Goal: Task Accomplishment & Management: Use online tool/utility

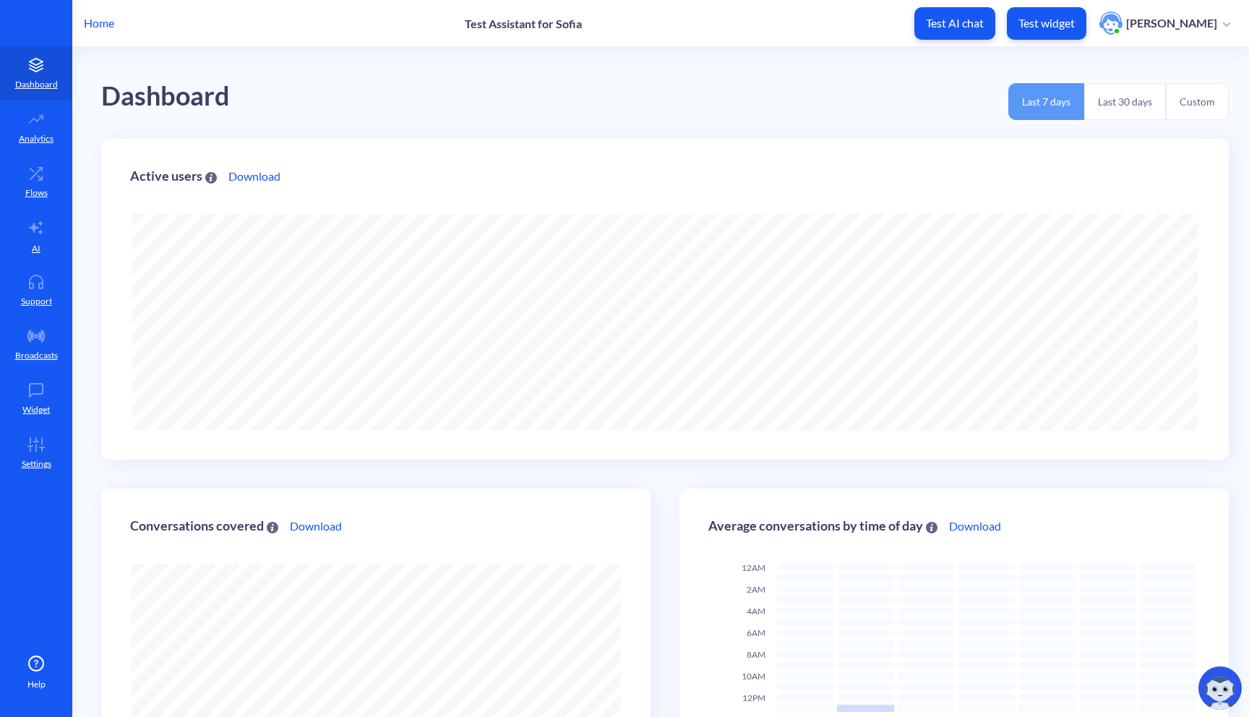
scroll to position [717, 1249]
click at [107, 25] on p "Home" at bounding box center [99, 22] width 30 height 17
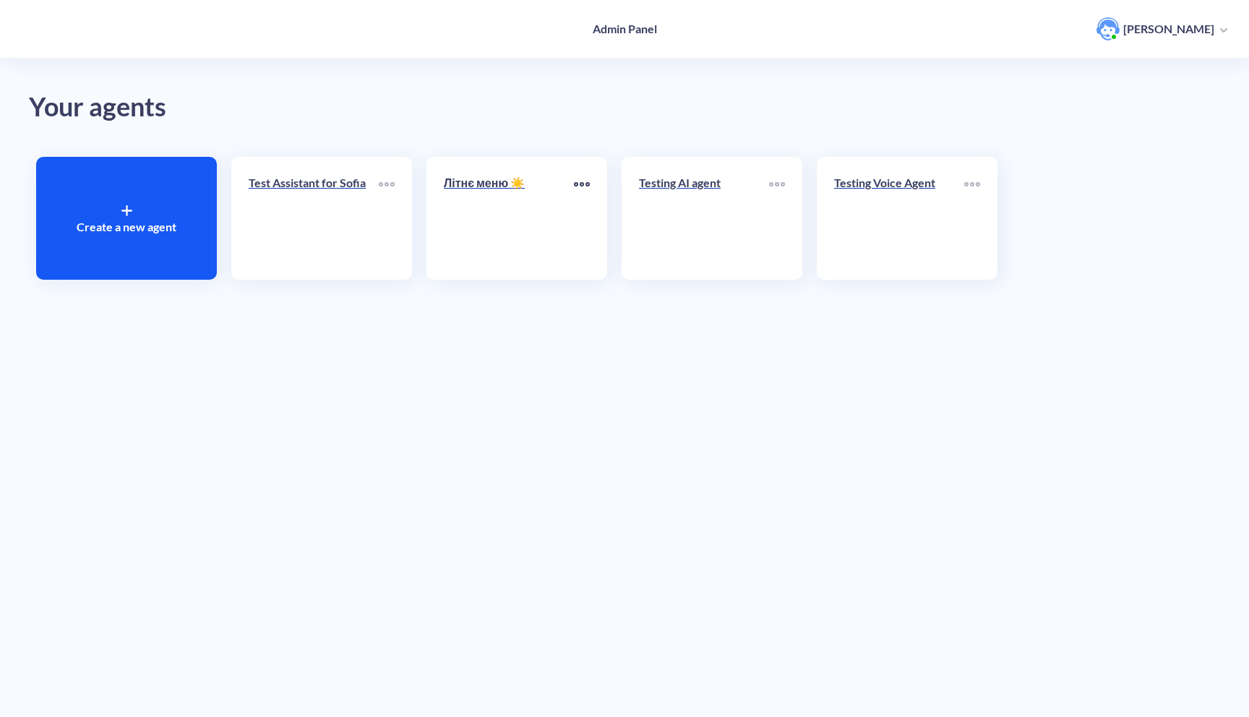
click at [586, 183] on icon at bounding box center [587, 184] width 3 height 3
click at [536, 231] on div "Clone" at bounding box center [538, 230] width 105 height 22
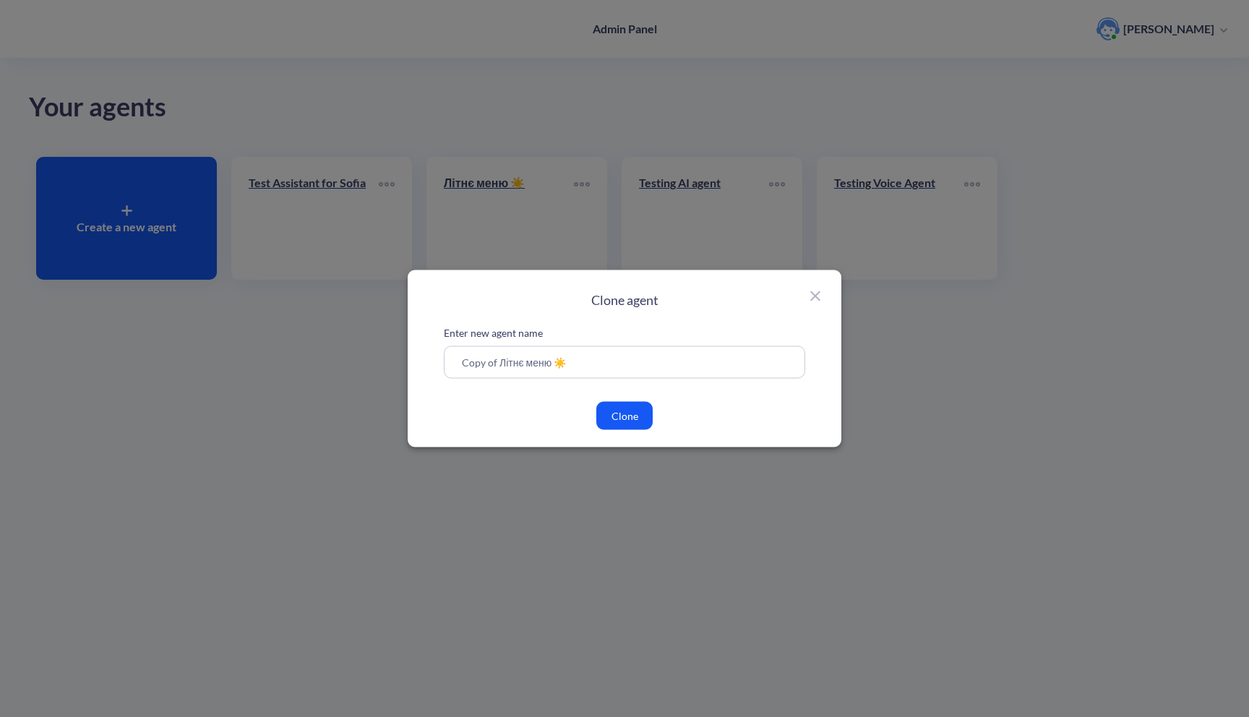
click at [625, 407] on button "Clone" at bounding box center [624, 416] width 56 height 28
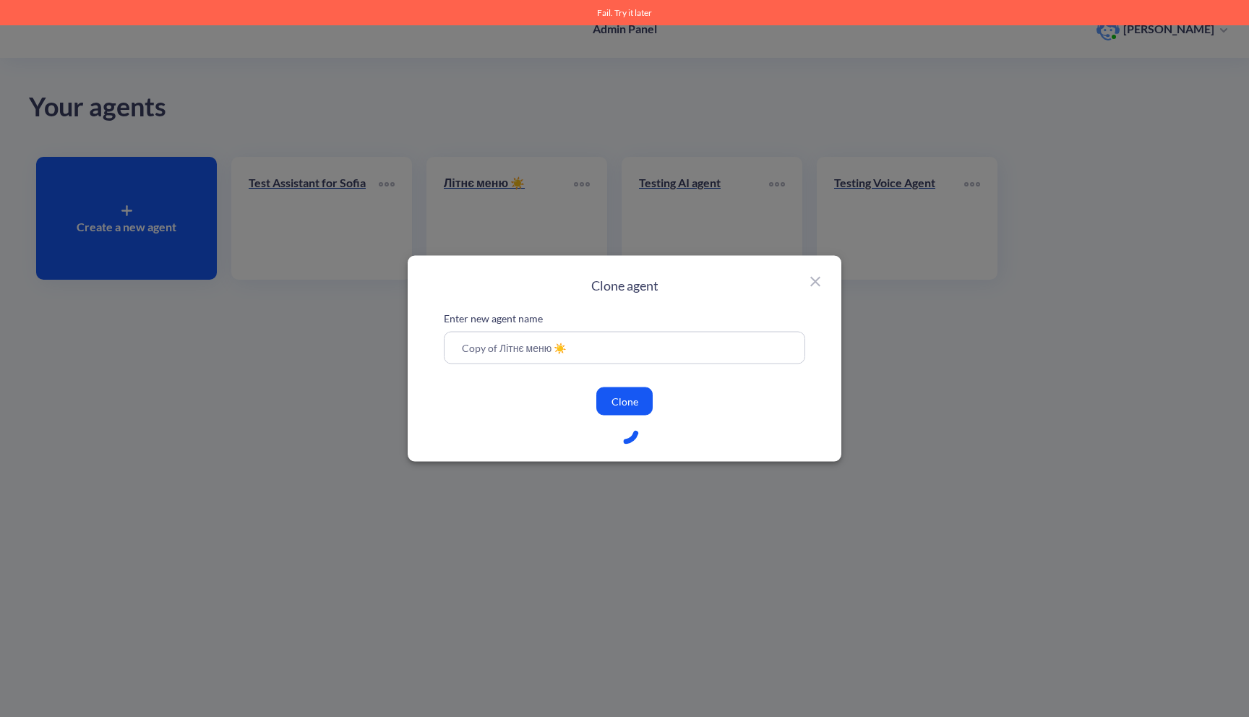
click at [814, 286] on icon at bounding box center [815, 281] width 17 height 17
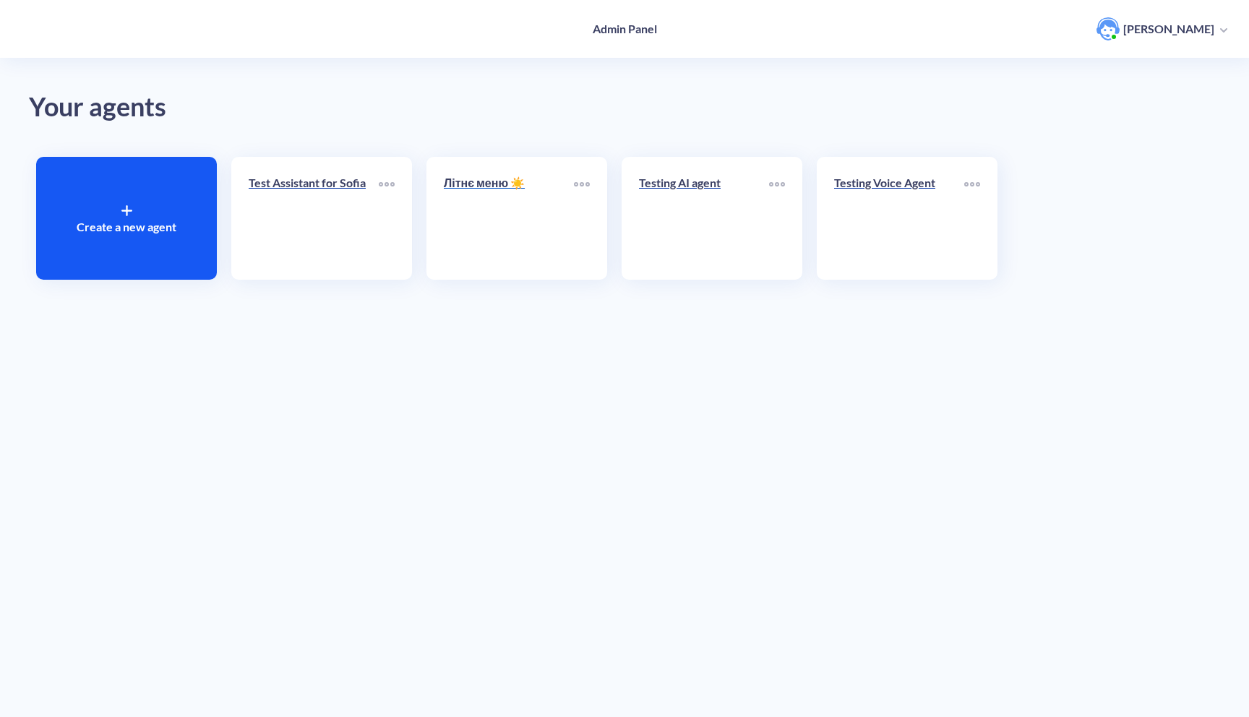
click at [513, 200] on div "Літнє меню ☀️" at bounding box center [509, 188] width 130 height 29
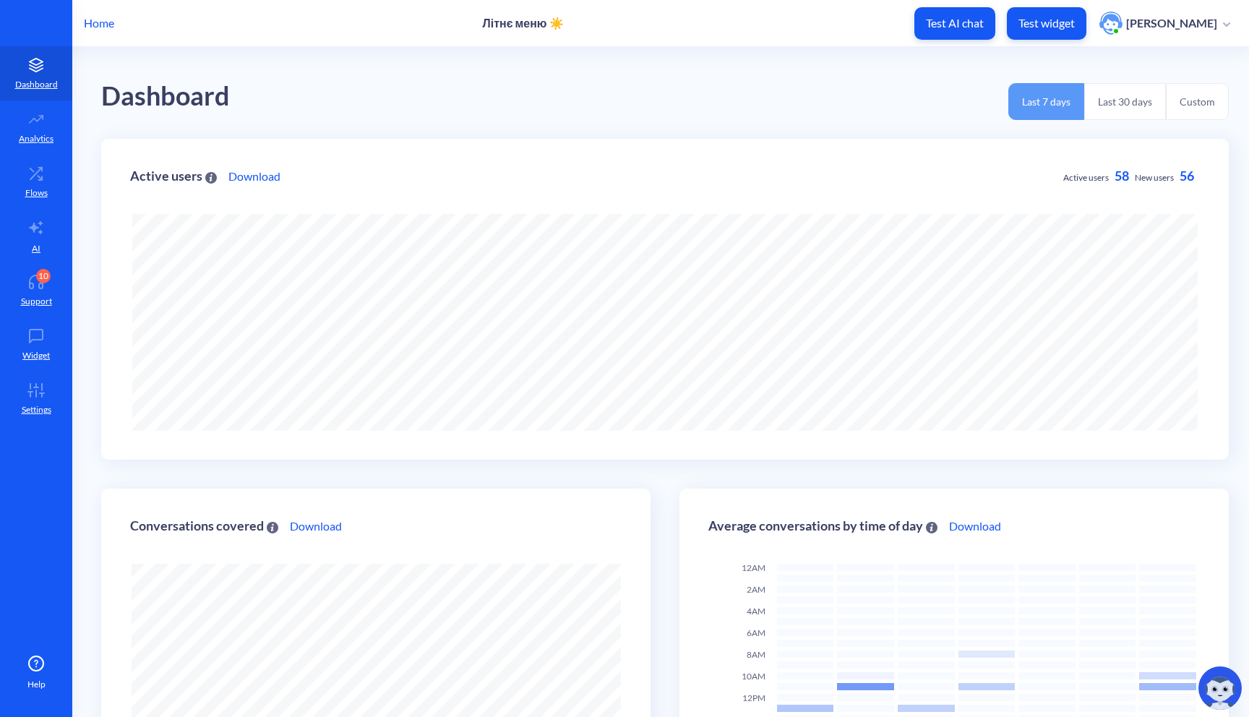
scroll to position [717, 1249]
click at [41, 127] on link "Analytics" at bounding box center [36, 127] width 72 height 54
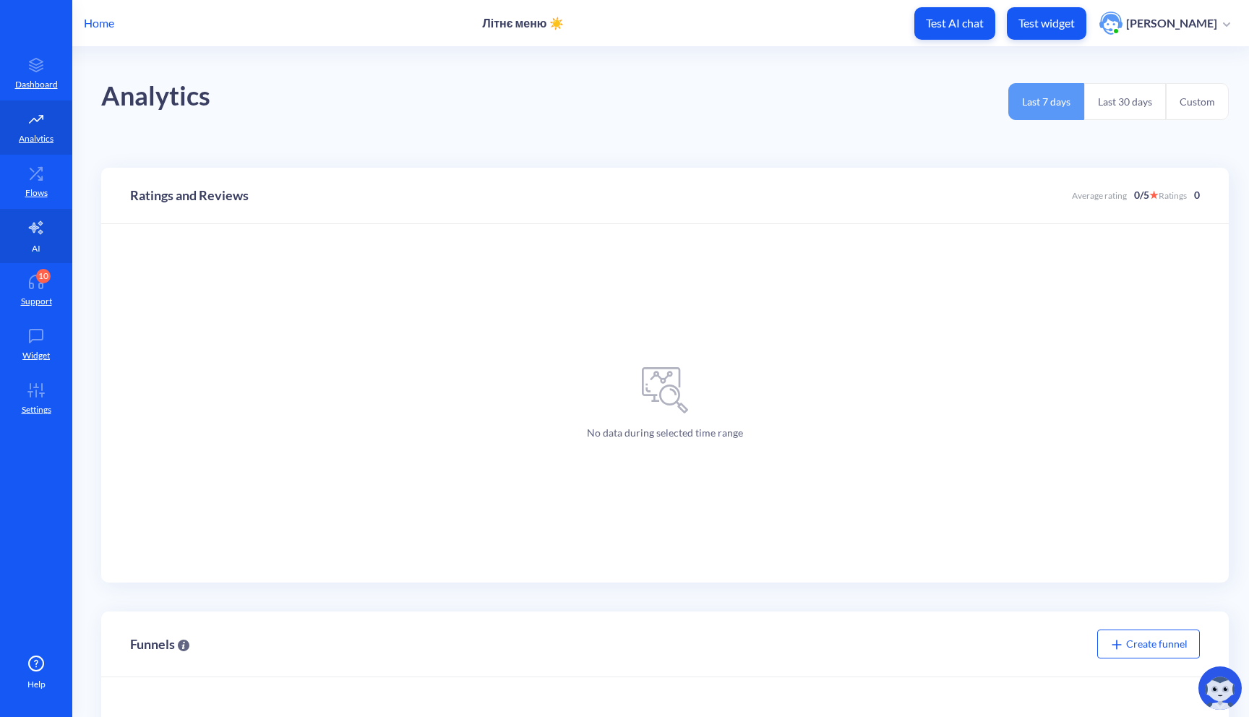
click at [37, 215] on link "AI" at bounding box center [36, 236] width 72 height 54
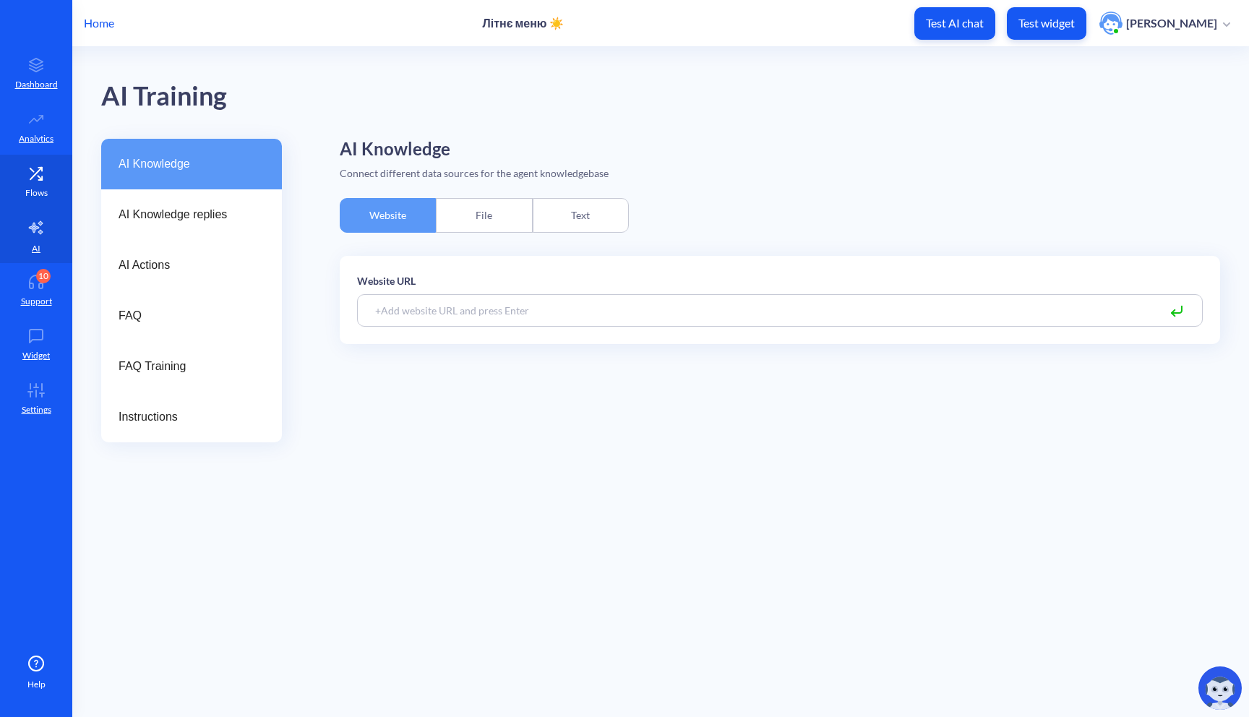
click at [38, 187] on p "Flows" at bounding box center [36, 193] width 22 height 13
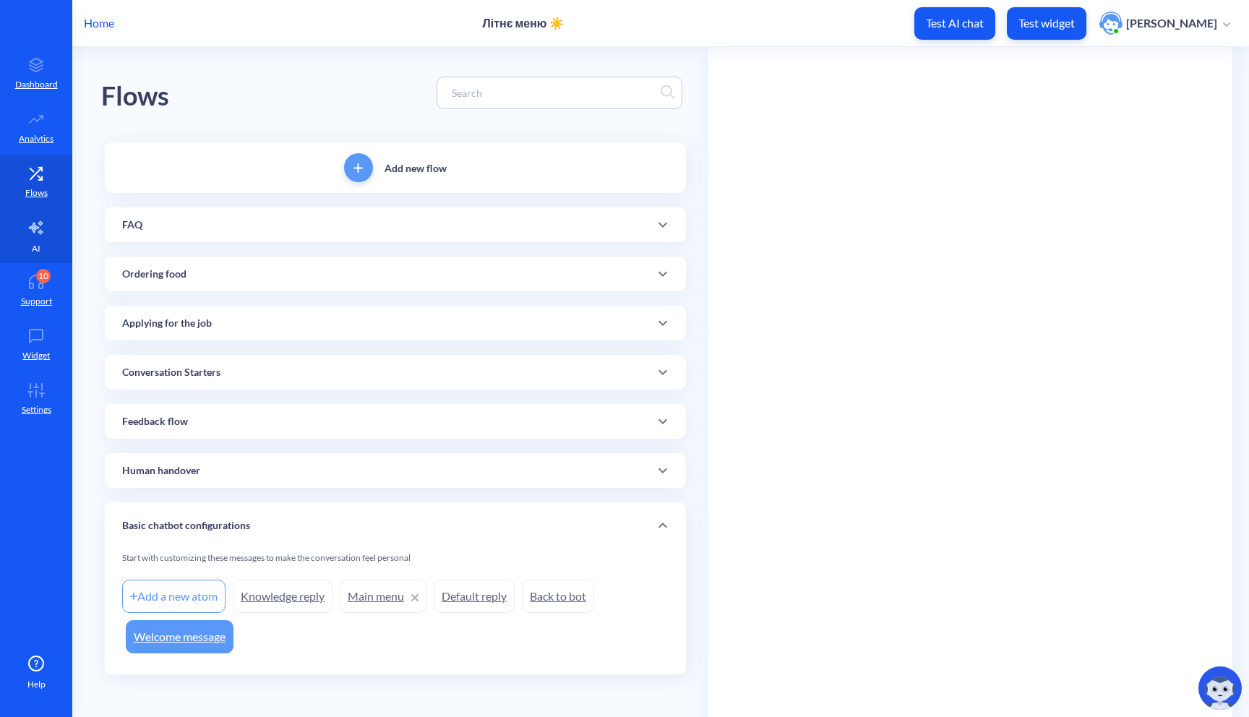
click at [30, 247] on link "AI" at bounding box center [36, 236] width 72 height 54
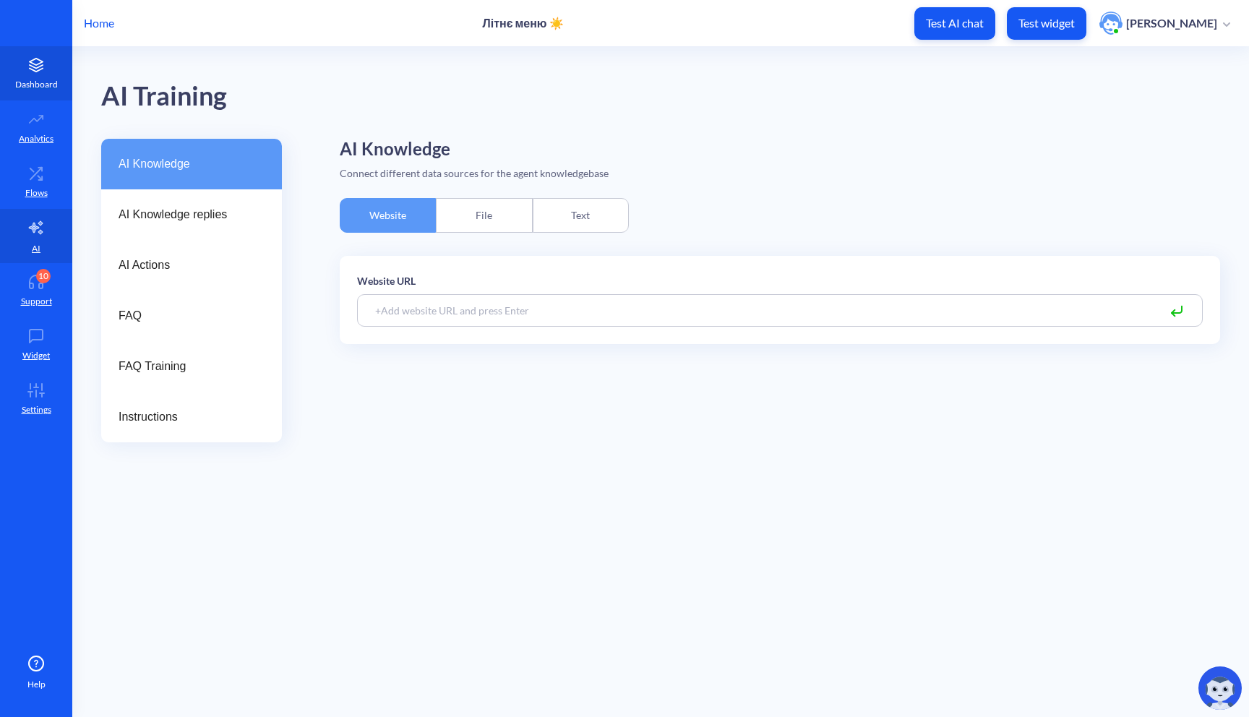
click at [37, 72] on link "Dashboard" at bounding box center [36, 73] width 72 height 54
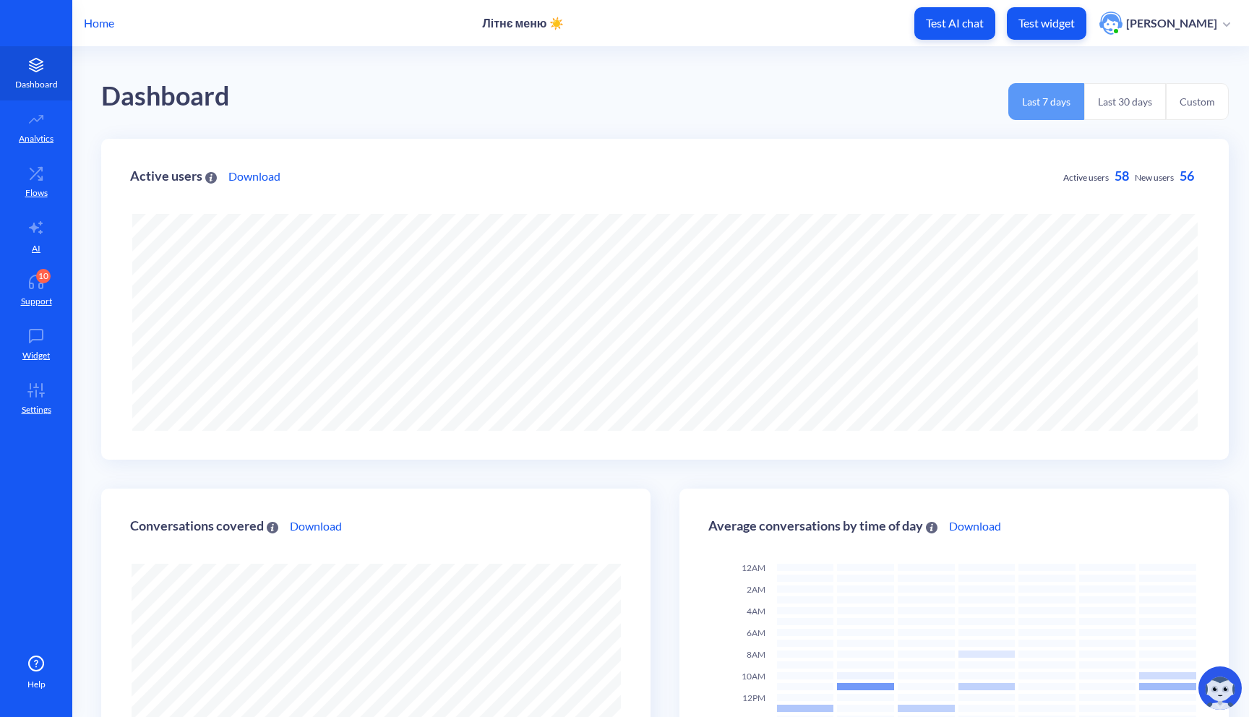
scroll to position [717, 1249]
click at [265, 179] on link "Download" at bounding box center [254, 176] width 52 height 17
click at [1111, 99] on button "Last 30 days" at bounding box center [1125, 101] width 82 height 37
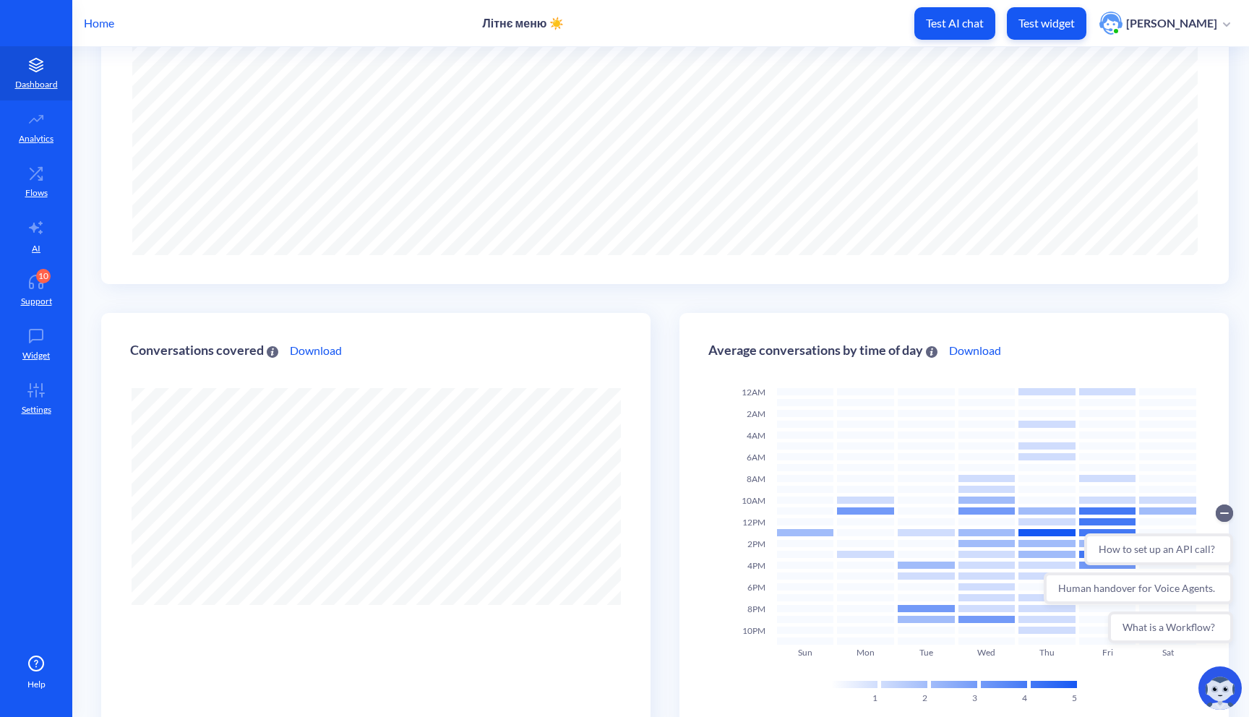
scroll to position [219, 0]
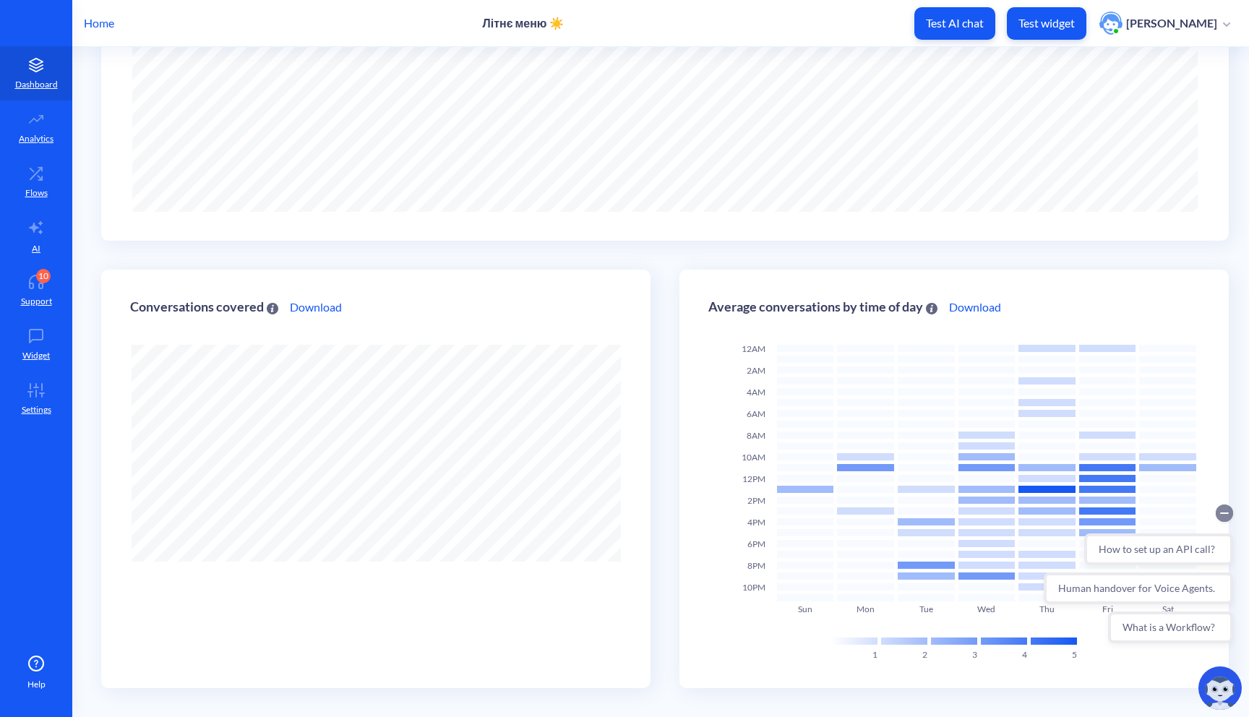
click at [1225, 518] on circle "Collapse conversation starters" at bounding box center [1224, 513] width 17 height 17
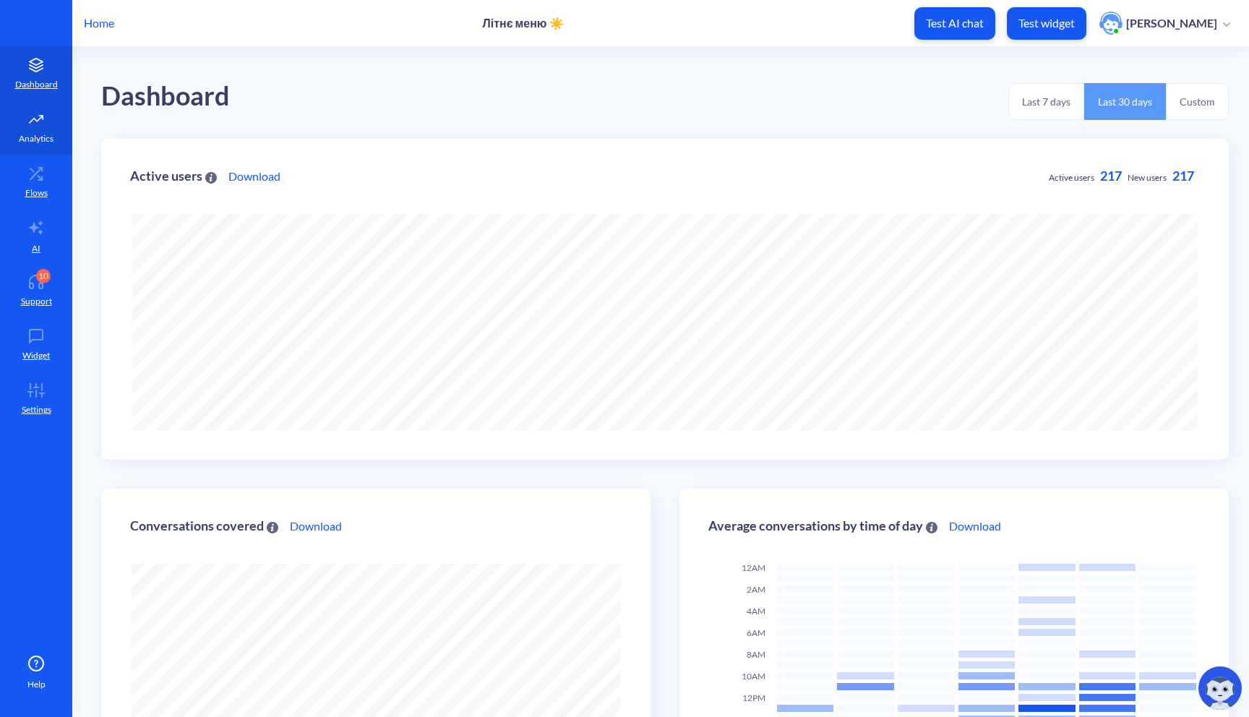
click at [32, 130] on link "Analytics" at bounding box center [36, 127] width 72 height 54
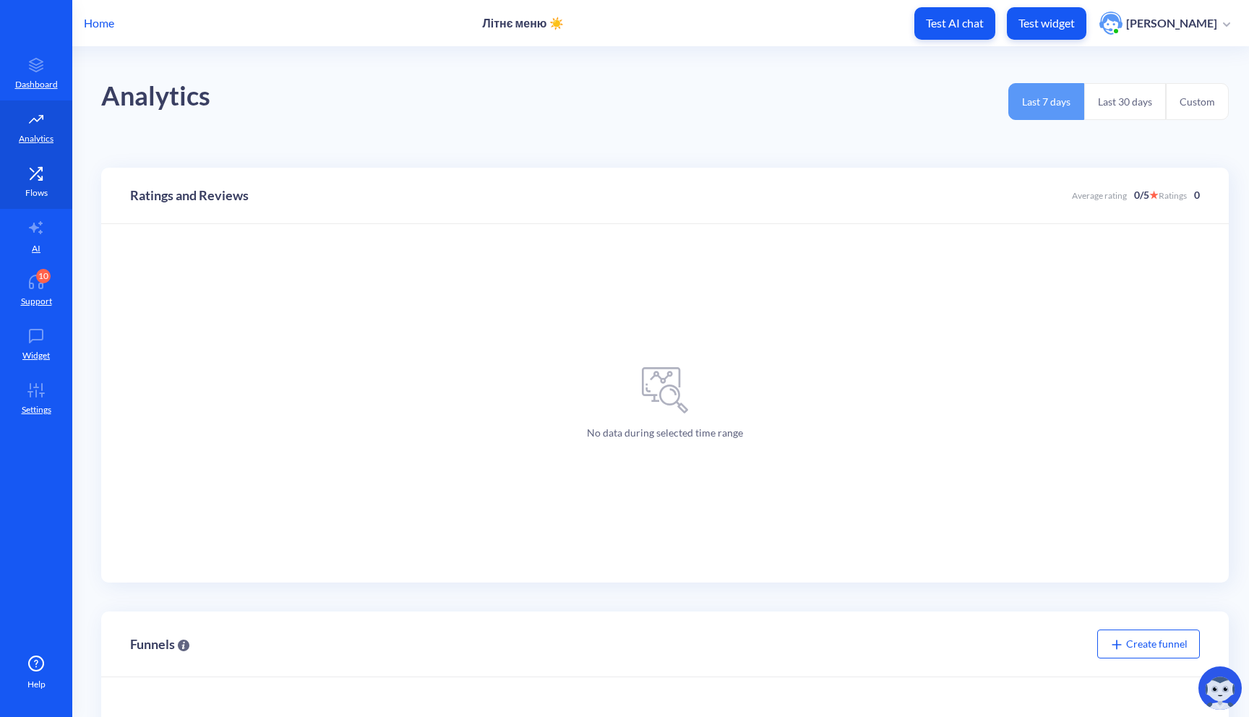
click at [32, 187] on p "Flows" at bounding box center [36, 193] width 22 height 13
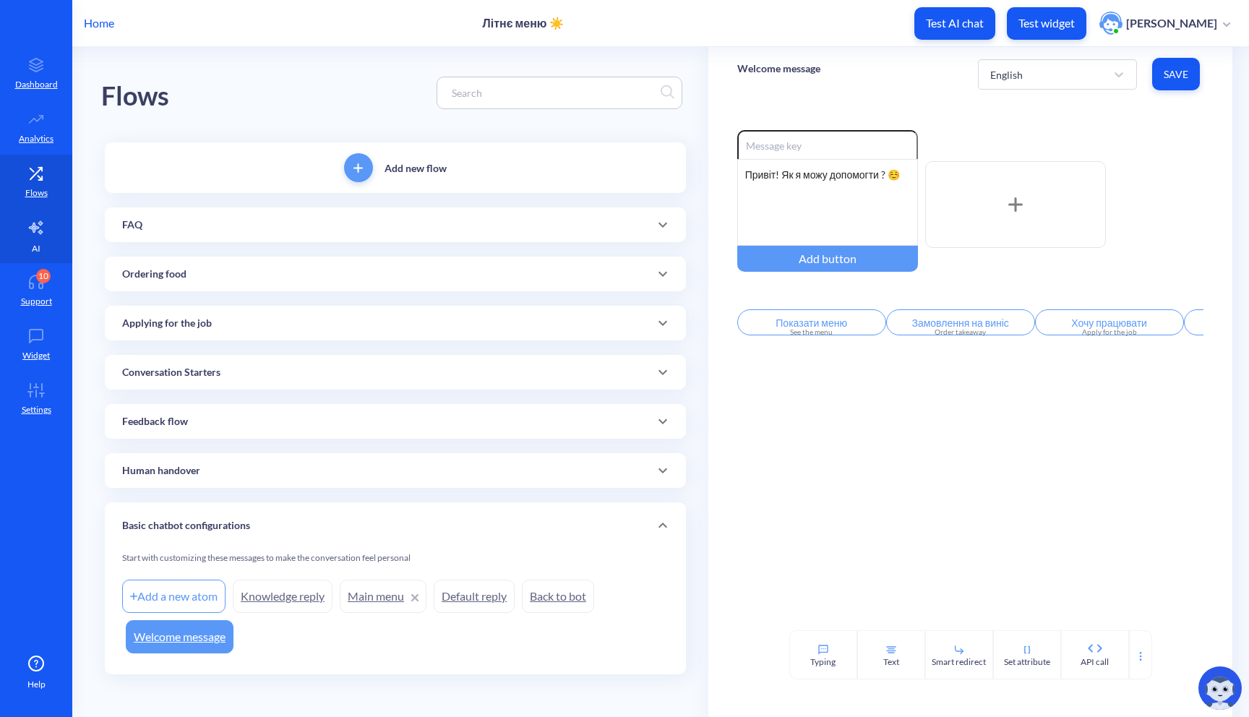
click at [30, 234] on icon at bounding box center [35, 227] width 17 height 17
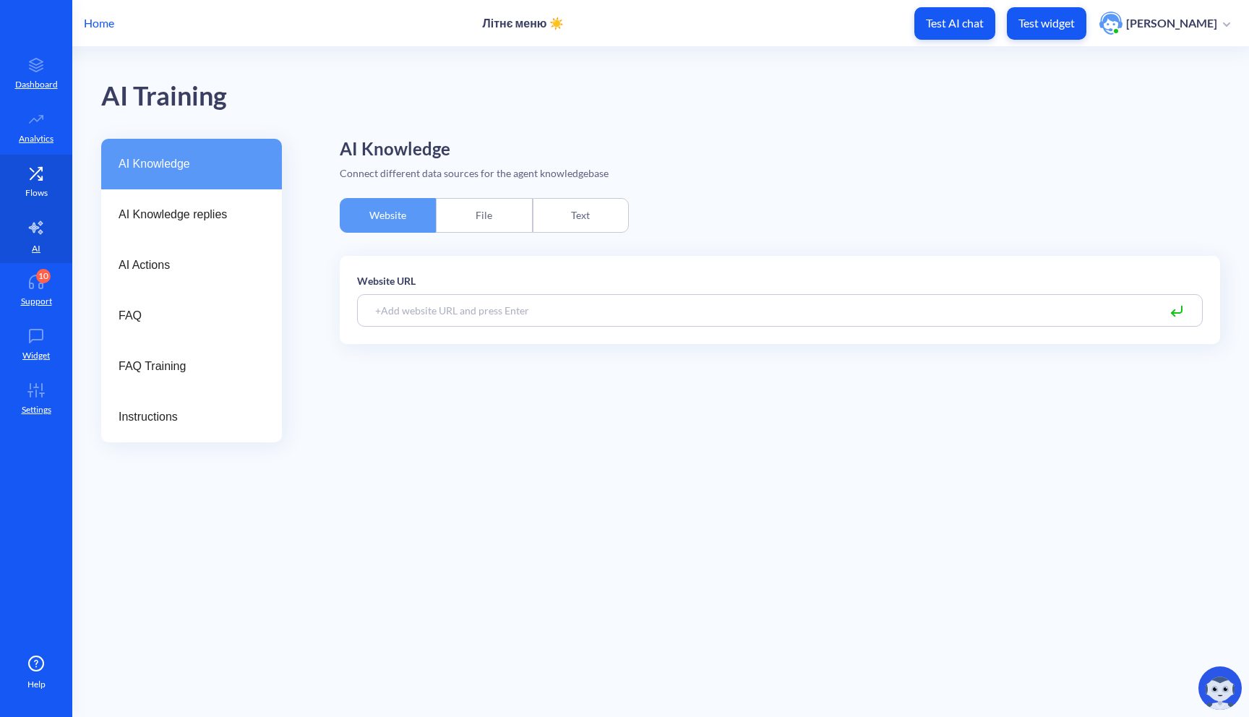
click at [50, 175] on icon at bounding box center [36, 173] width 29 height 14
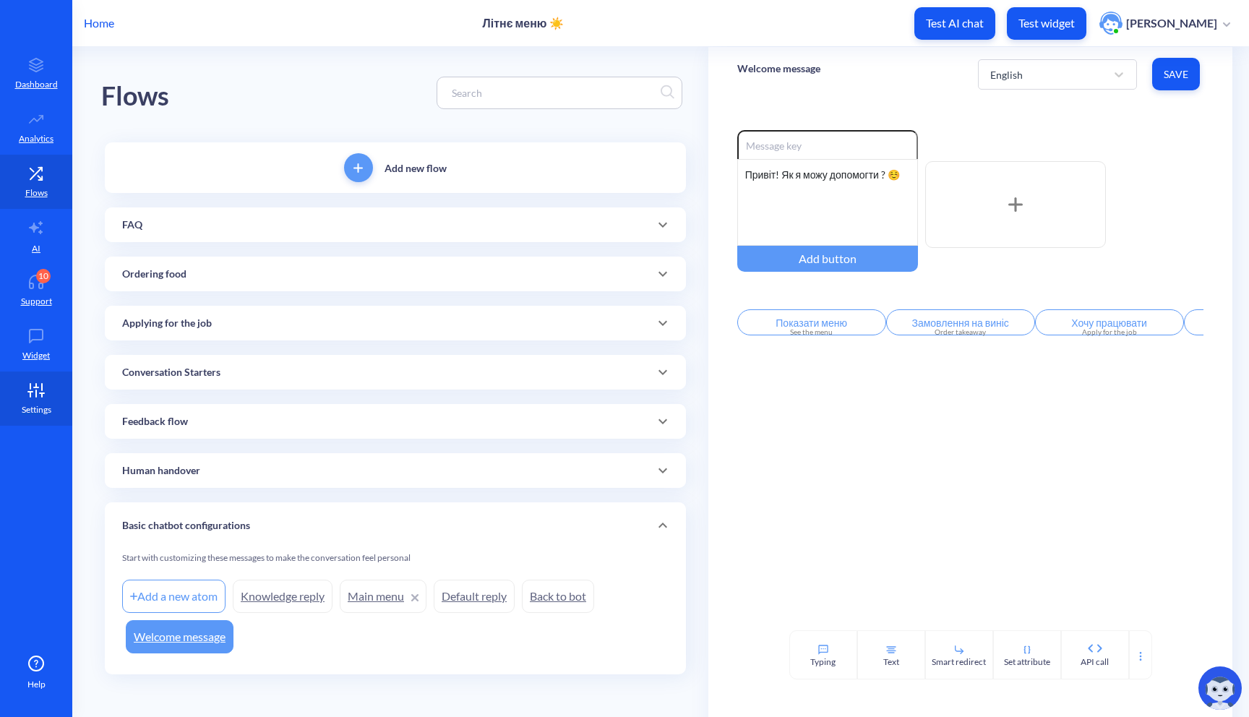
click at [56, 404] on link "Settings" at bounding box center [36, 399] width 72 height 54
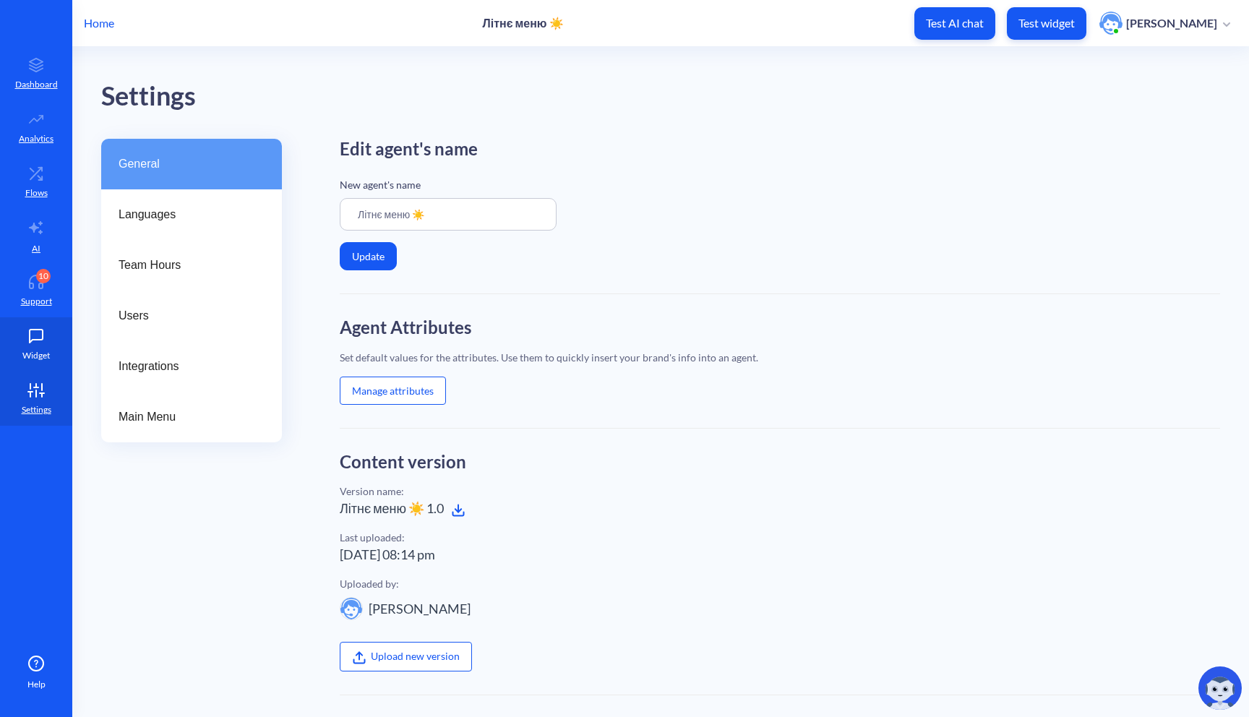
click at [48, 353] on p "Widget" at bounding box center [35, 355] width 27 height 13
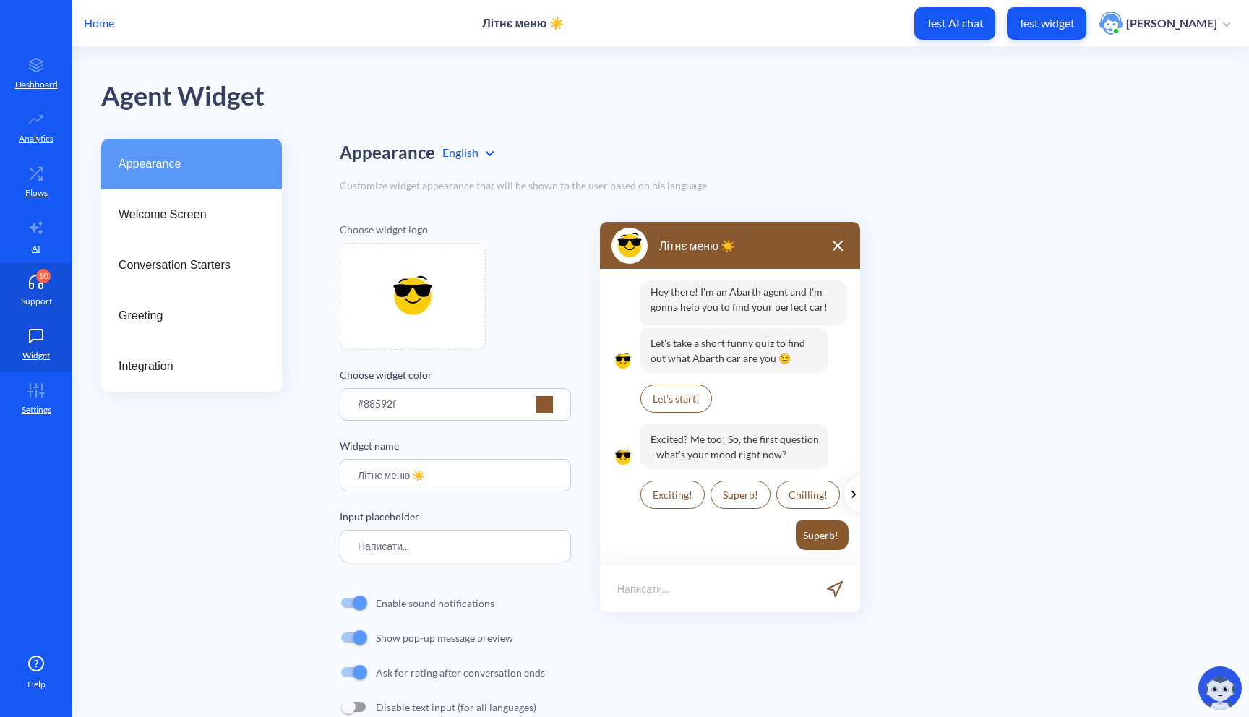
click at [43, 296] on p "Support" at bounding box center [36, 301] width 31 height 13
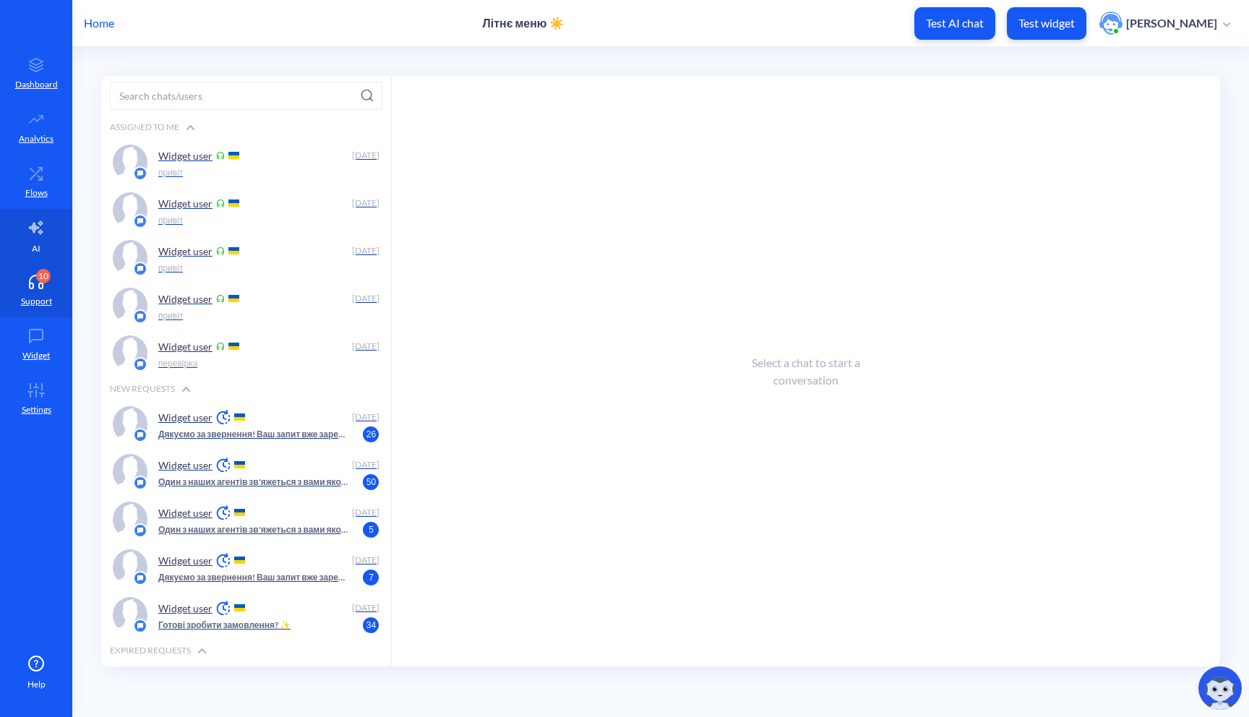
click at [39, 240] on link "AI" at bounding box center [36, 236] width 72 height 54
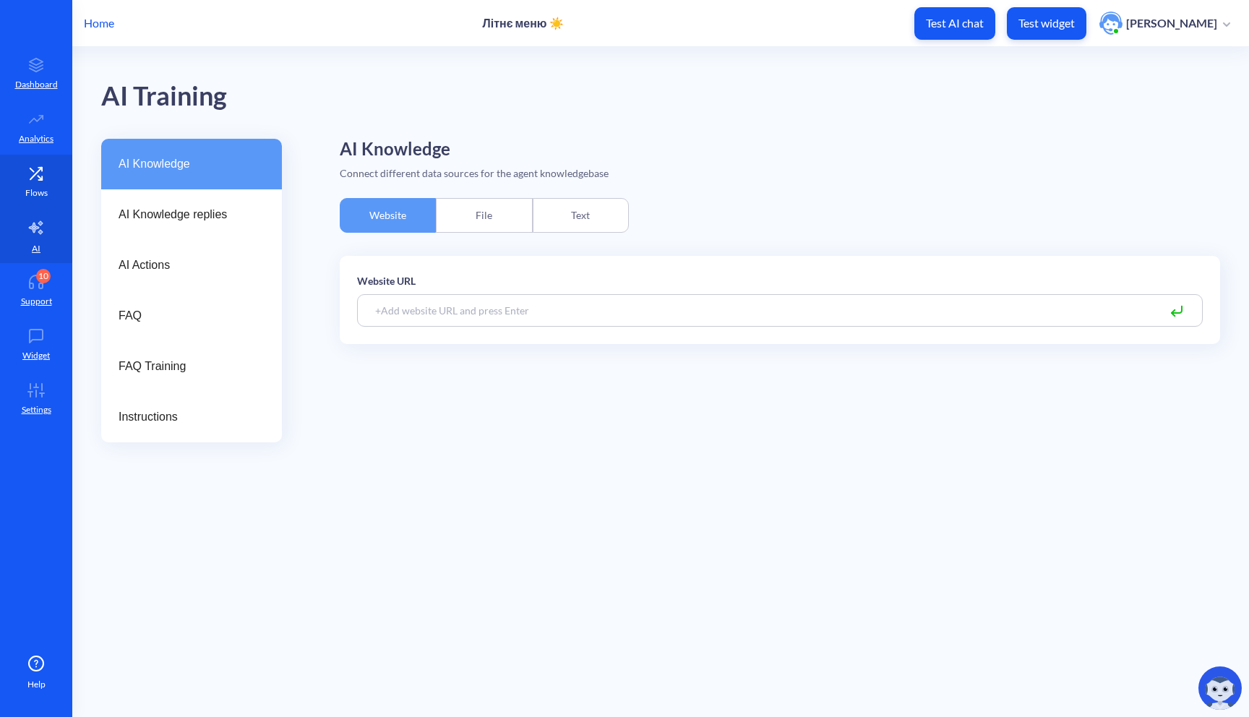
click at [25, 167] on icon at bounding box center [36, 173] width 29 height 14
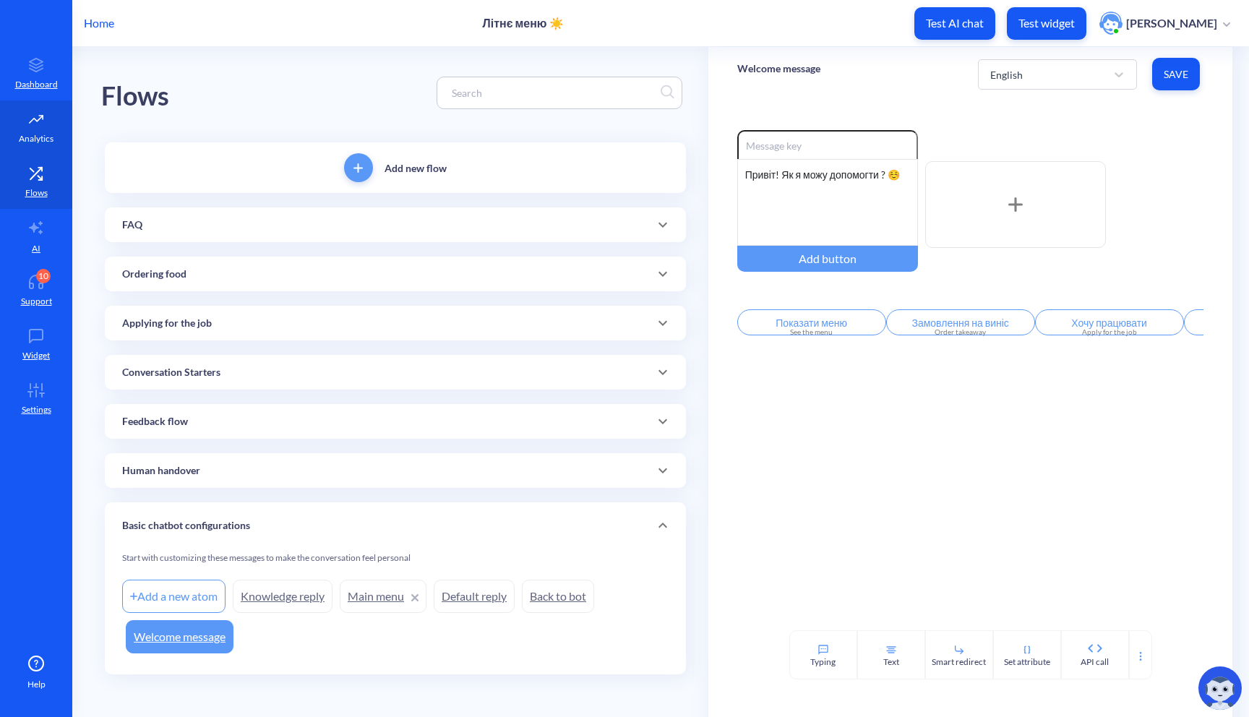
click at [33, 142] on p "Analytics" at bounding box center [36, 138] width 35 height 13
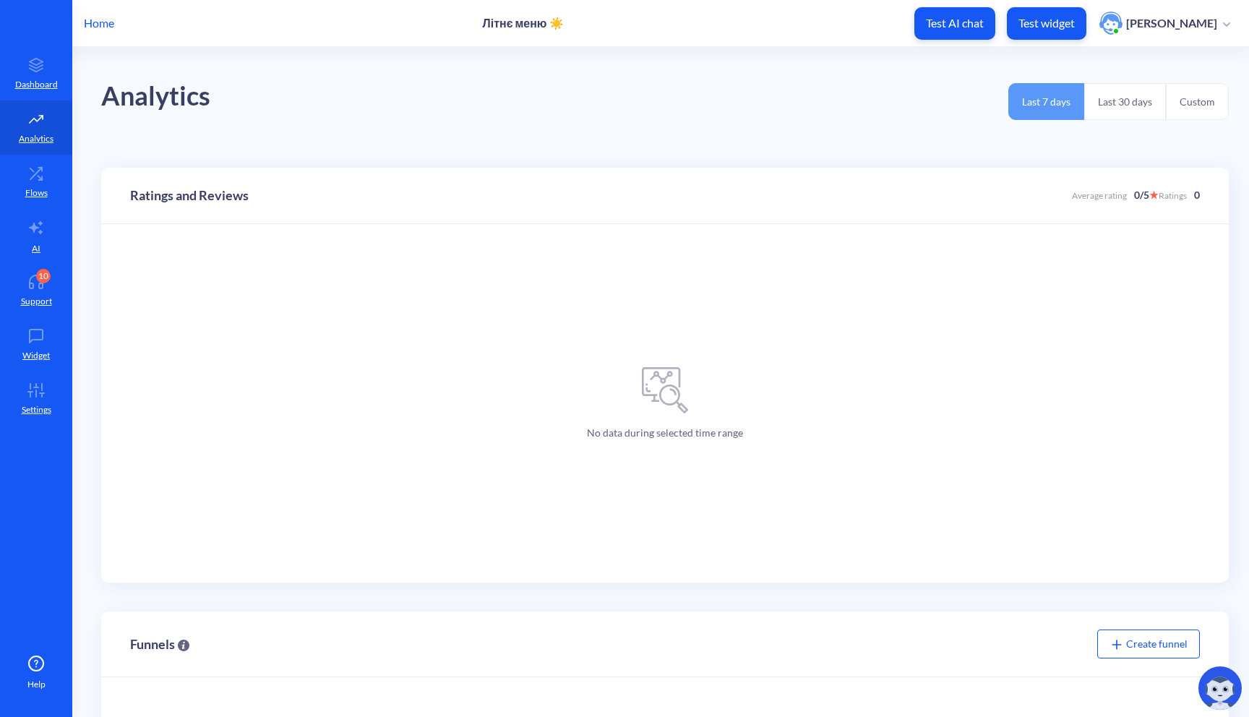
scroll to position [278, 0]
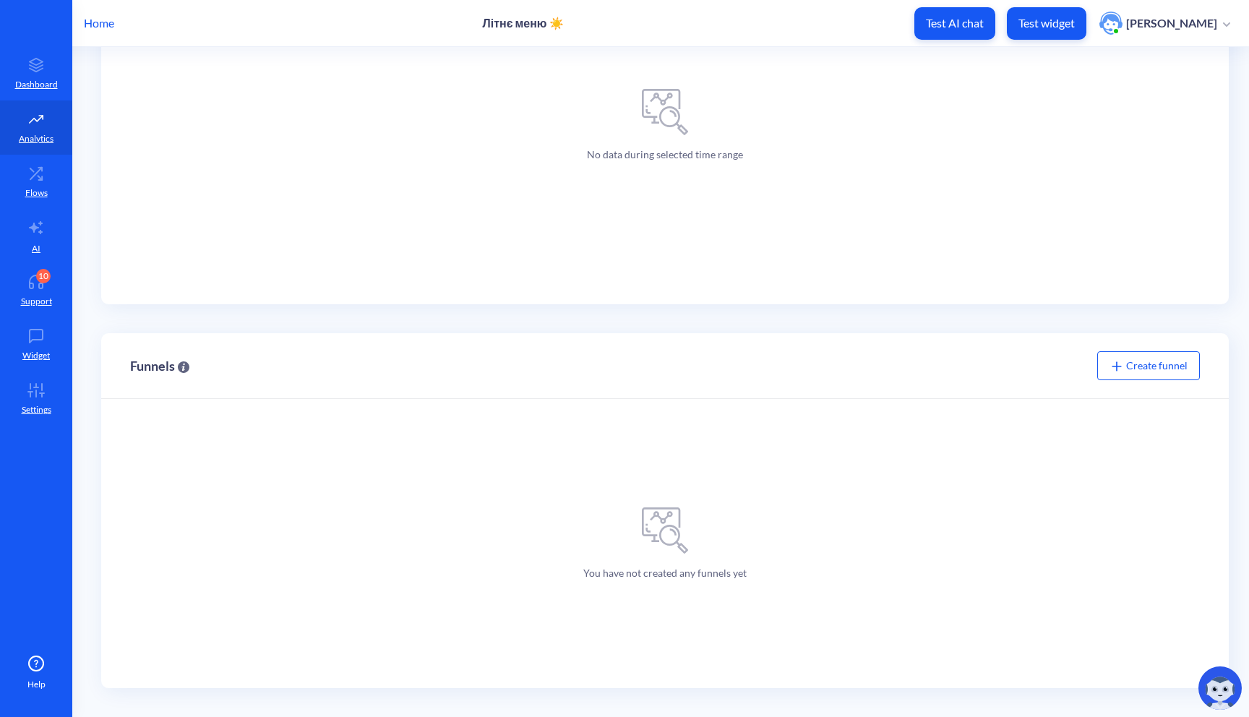
click at [1123, 366] on span "Create funnel" at bounding box center [1149, 365] width 78 height 12
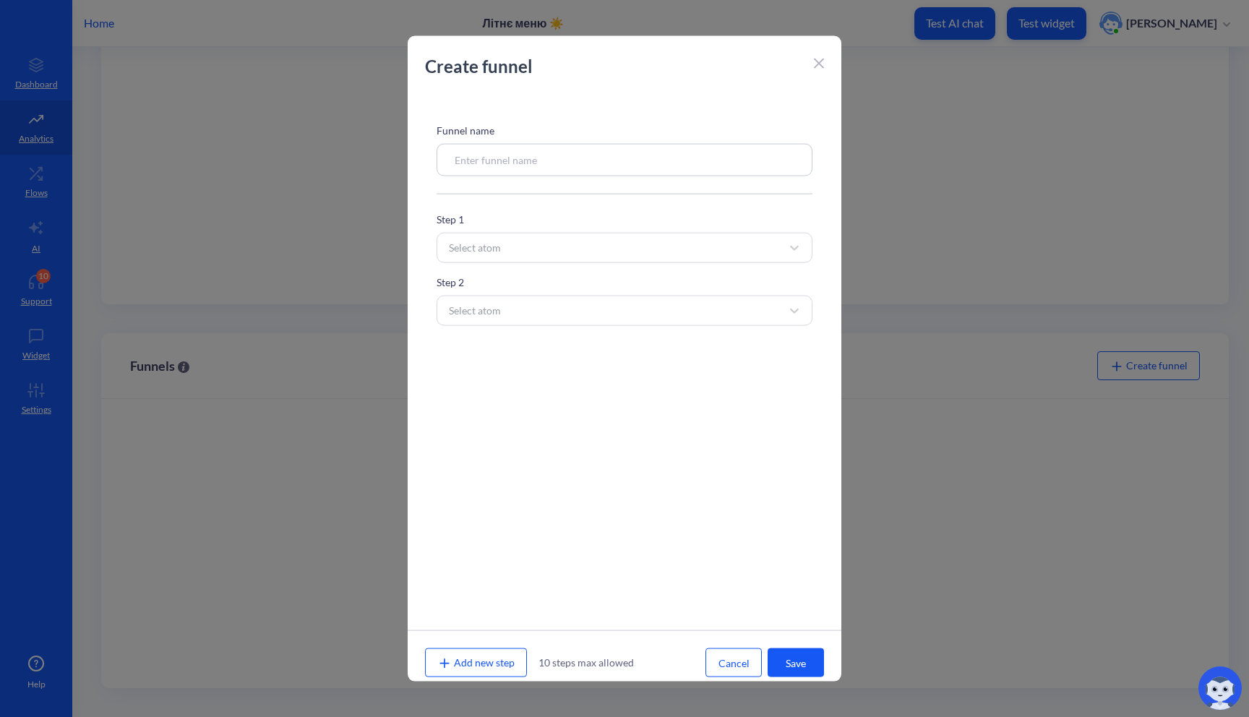
click at [613, 163] on input at bounding box center [625, 160] width 376 height 33
click at [580, 155] on input at bounding box center [625, 160] width 376 height 33
type input "ф"
click at [512, 160] on input "Apply for thejob" at bounding box center [625, 160] width 376 height 33
type input "Apply for the job"
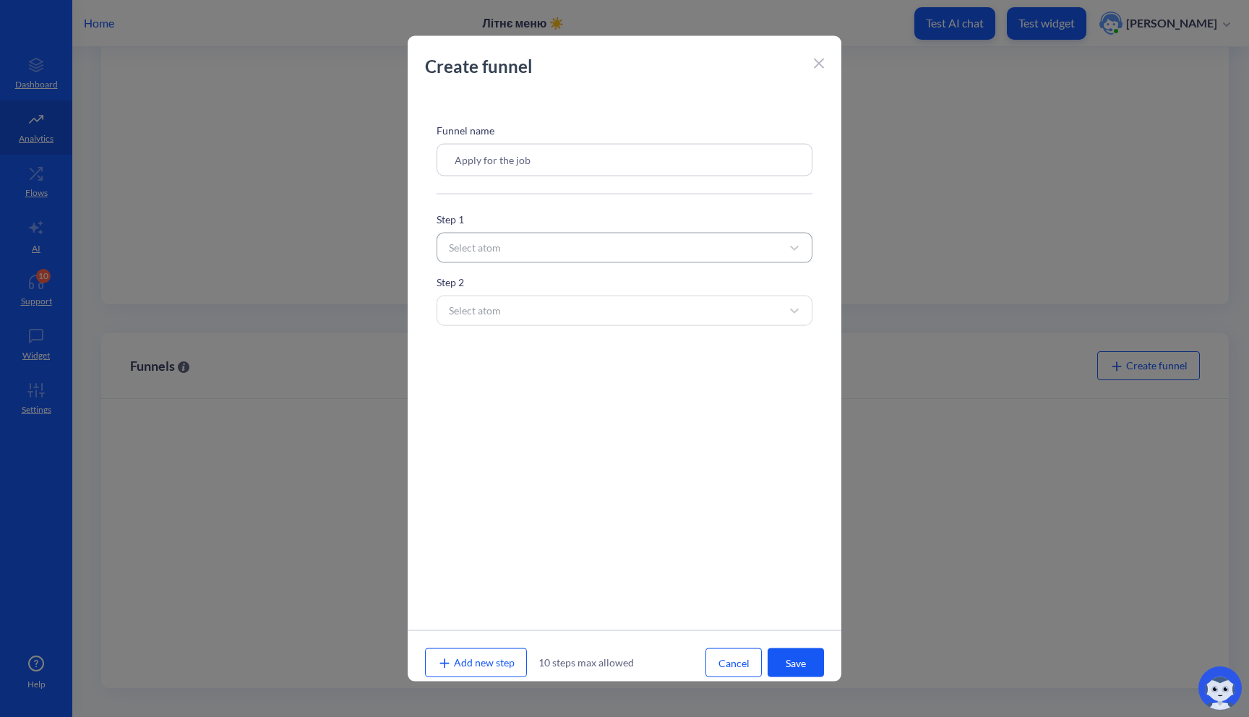
click at [537, 259] on div "Select atom" at bounding box center [612, 248] width 340 height 26
click at [573, 213] on p "Step 1" at bounding box center [625, 219] width 376 height 15
click at [544, 255] on div "Select atom" at bounding box center [612, 248] width 340 height 26
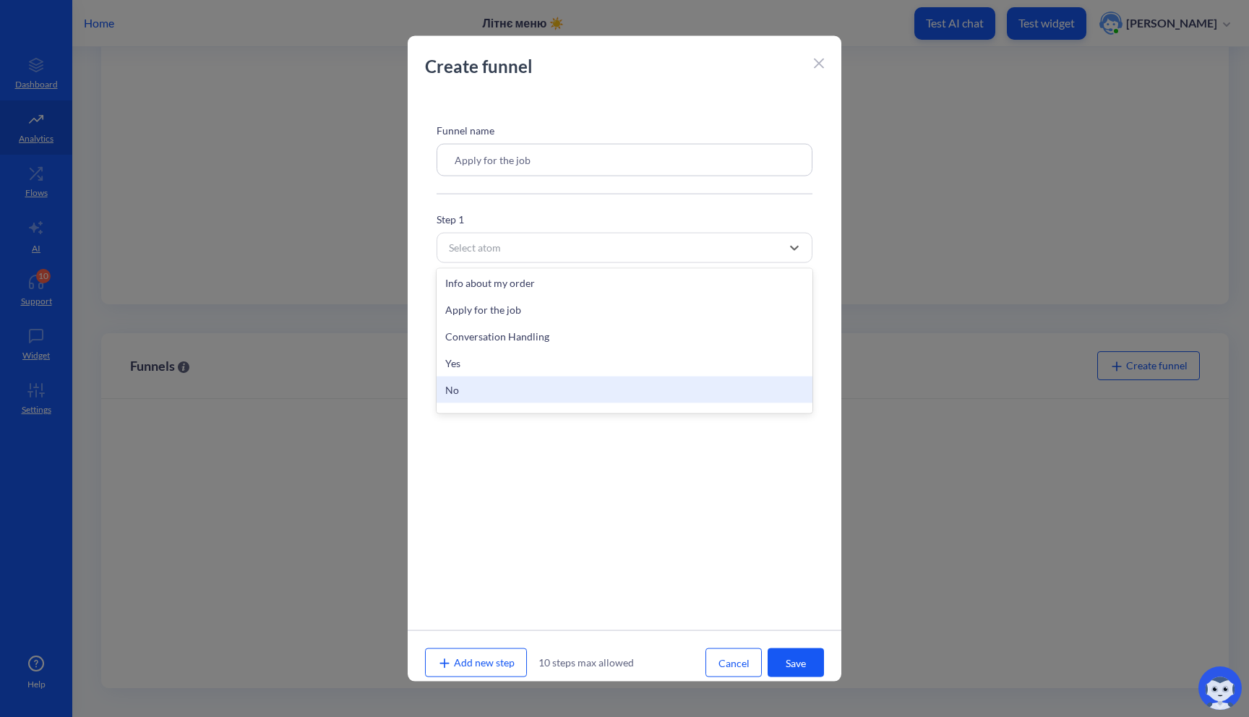
scroll to position [482, 0]
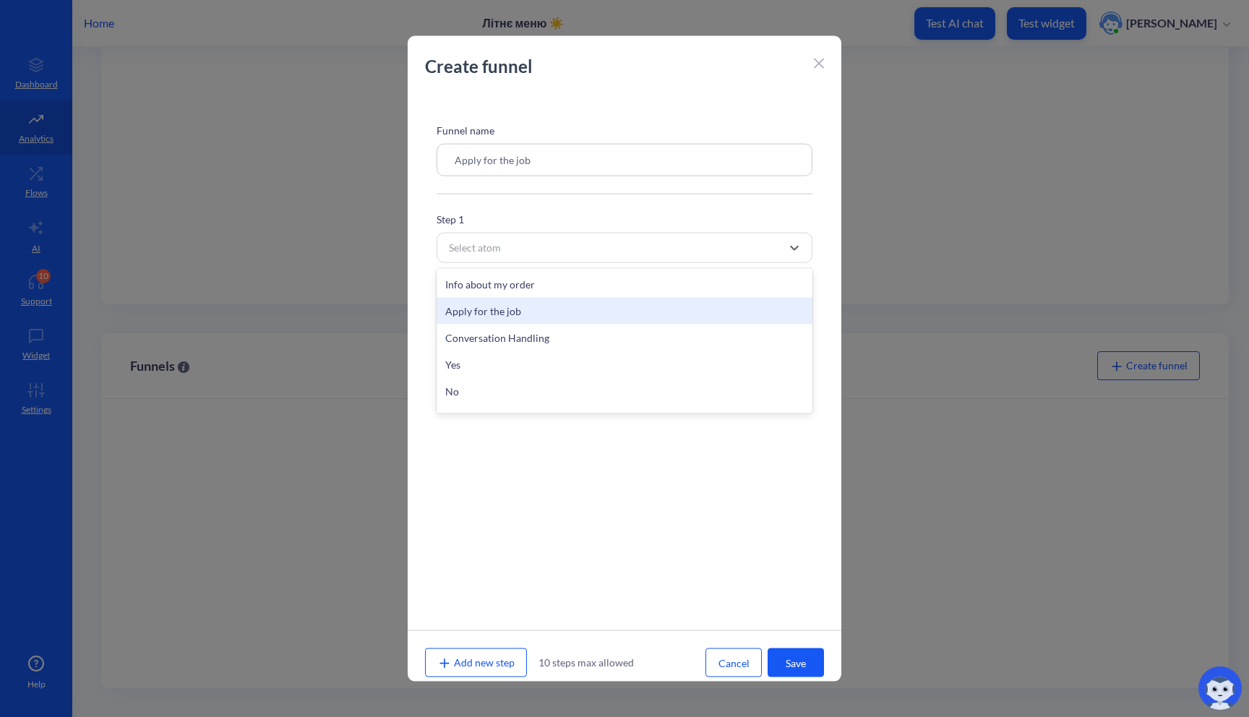
click at [536, 314] on div "Apply for the job" at bounding box center [625, 311] width 376 height 27
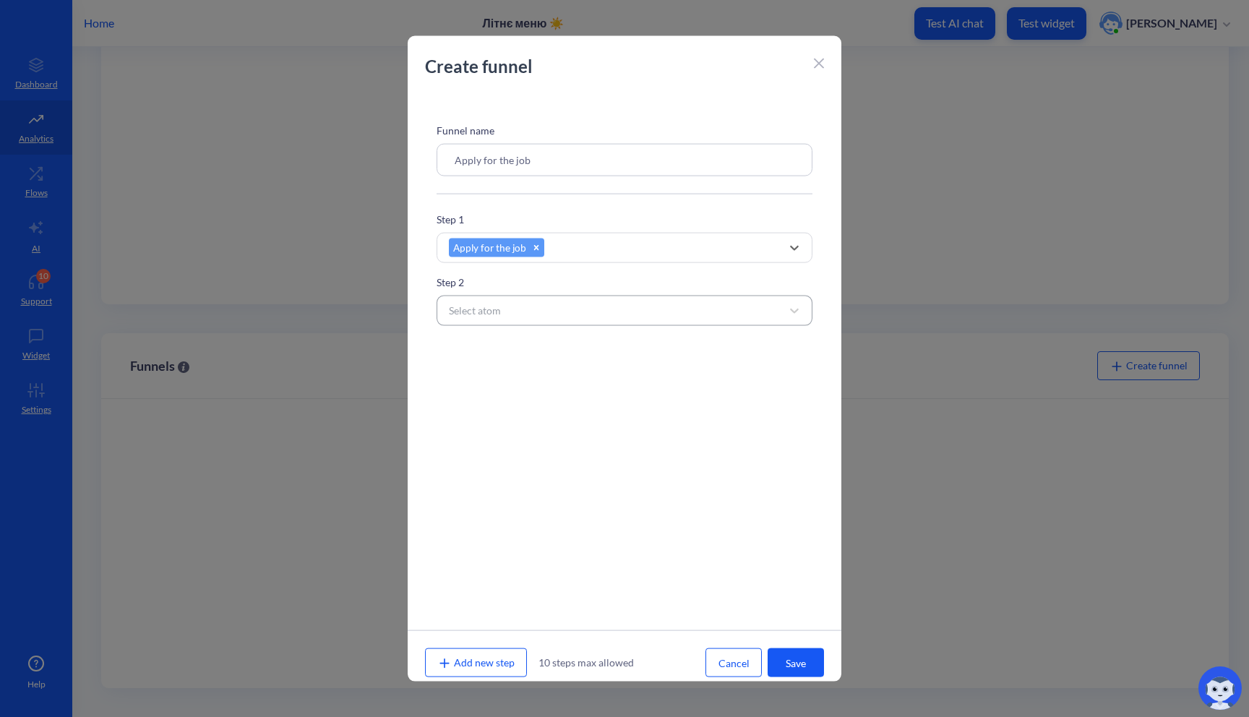
click at [549, 310] on div "Select atom" at bounding box center [612, 311] width 340 height 26
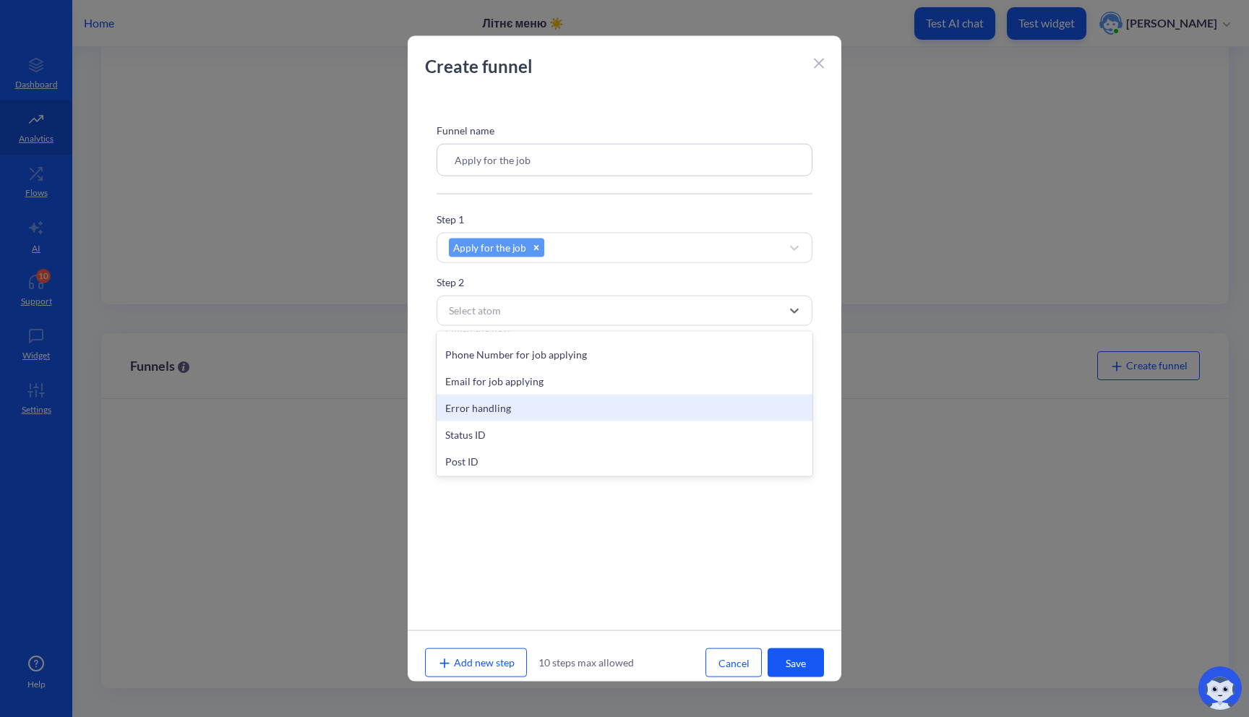
scroll to position [904, 0]
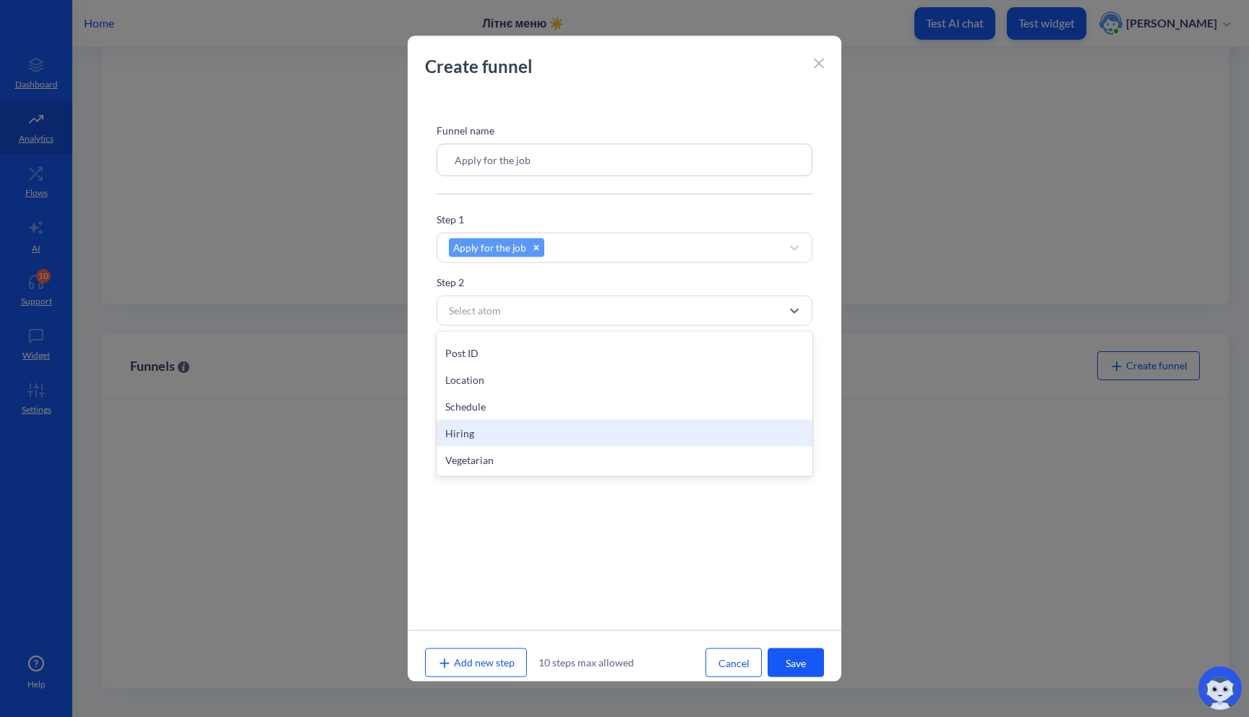
click at [497, 432] on div "Hiring" at bounding box center [625, 433] width 376 height 27
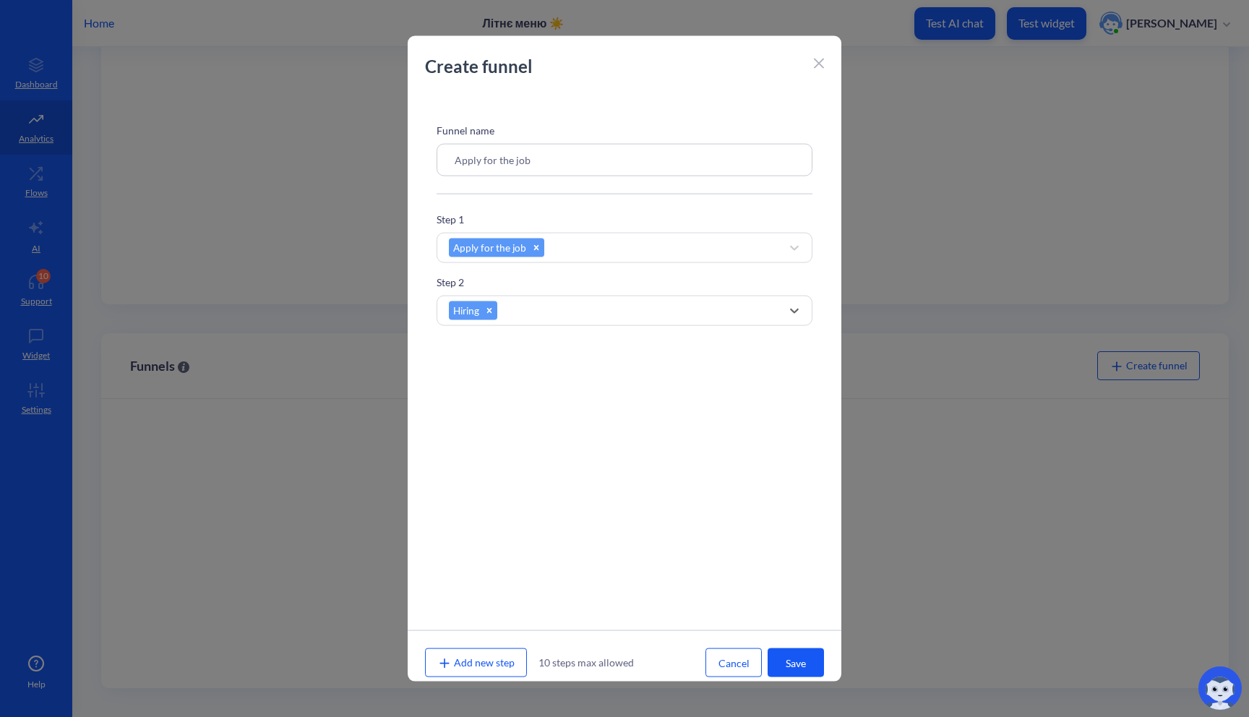
click at [791, 659] on button "Save" at bounding box center [796, 662] width 56 height 29
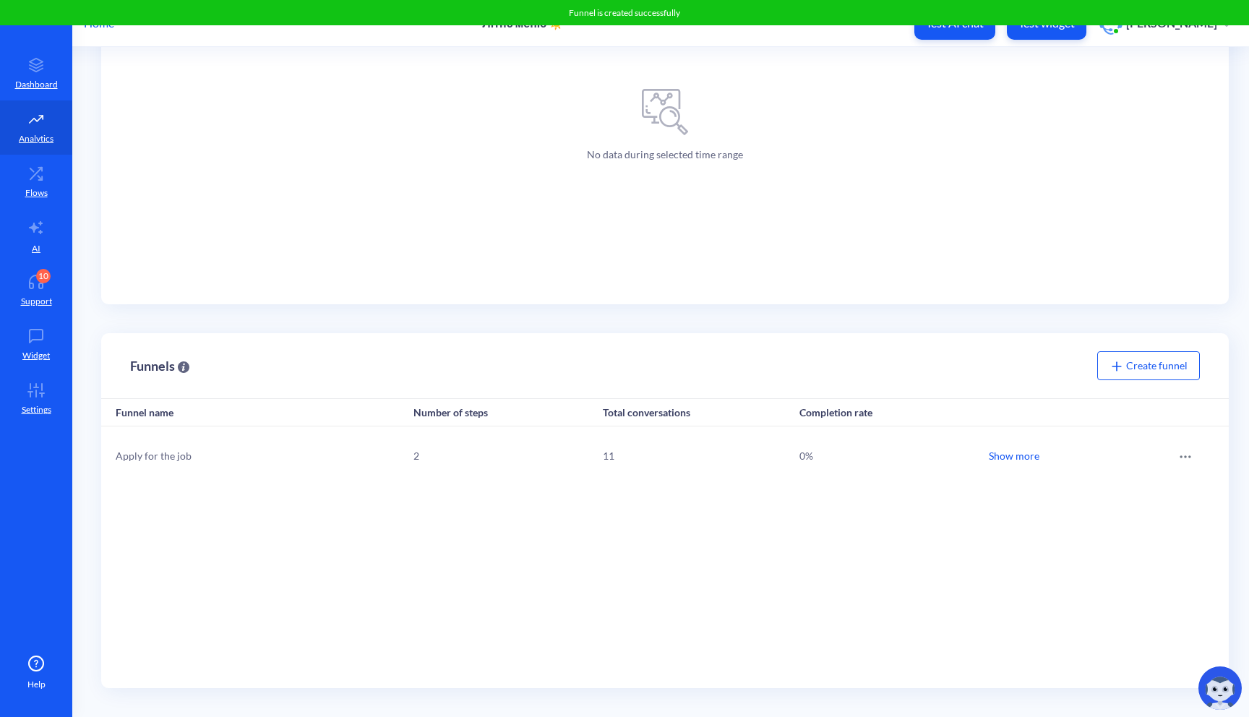
click at [1010, 454] on div "Show more" at bounding box center [1014, 455] width 51 height 15
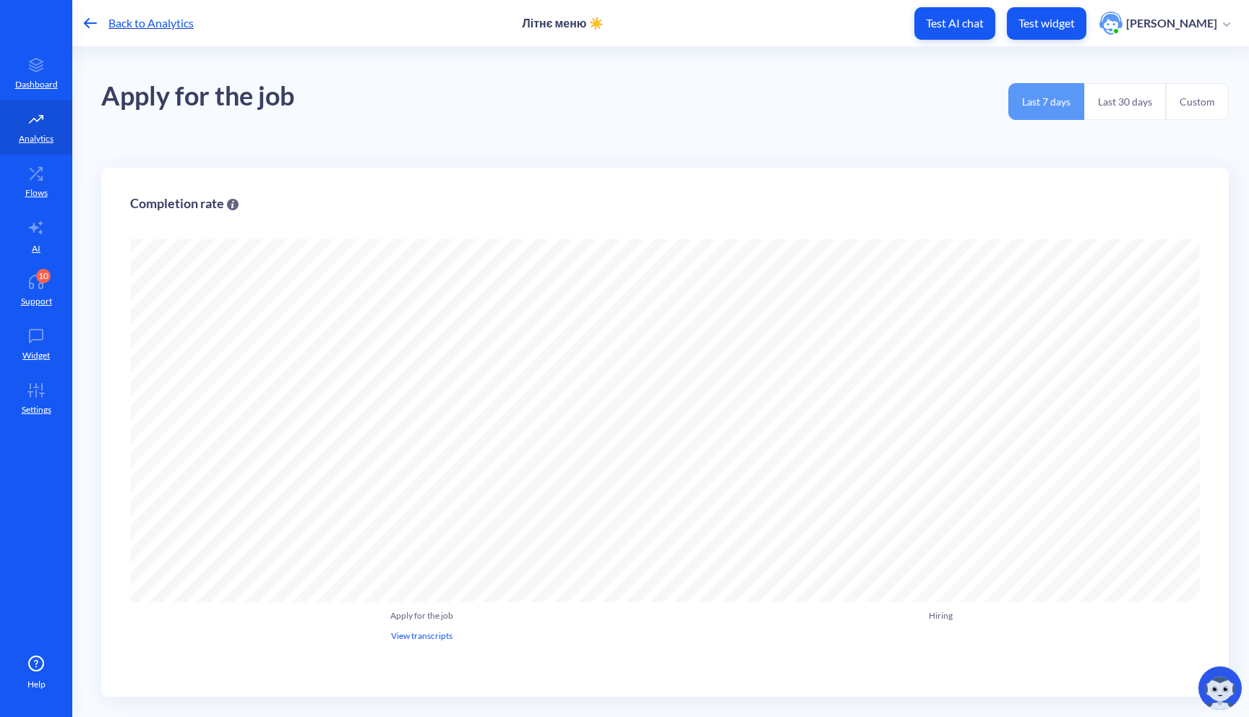
scroll to position [717, 1249]
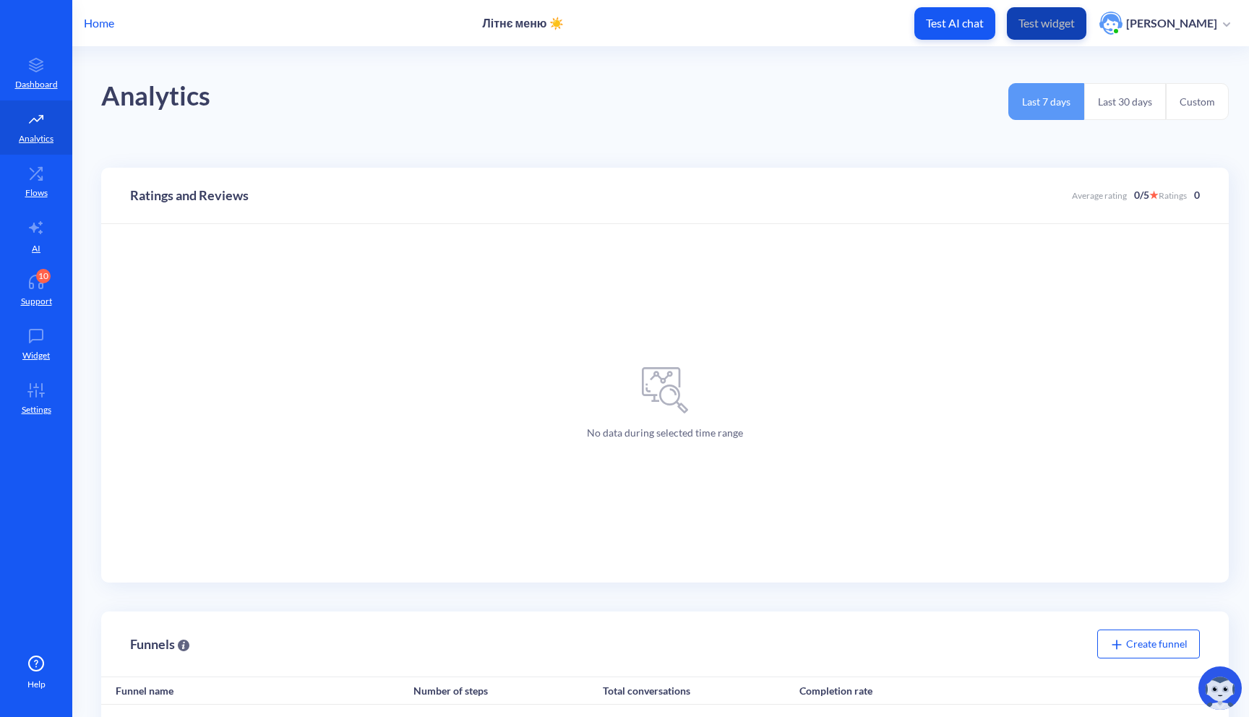
click at [1057, 22] on p "Test widget" at bounding box center [1047, 23] width 56 height 14
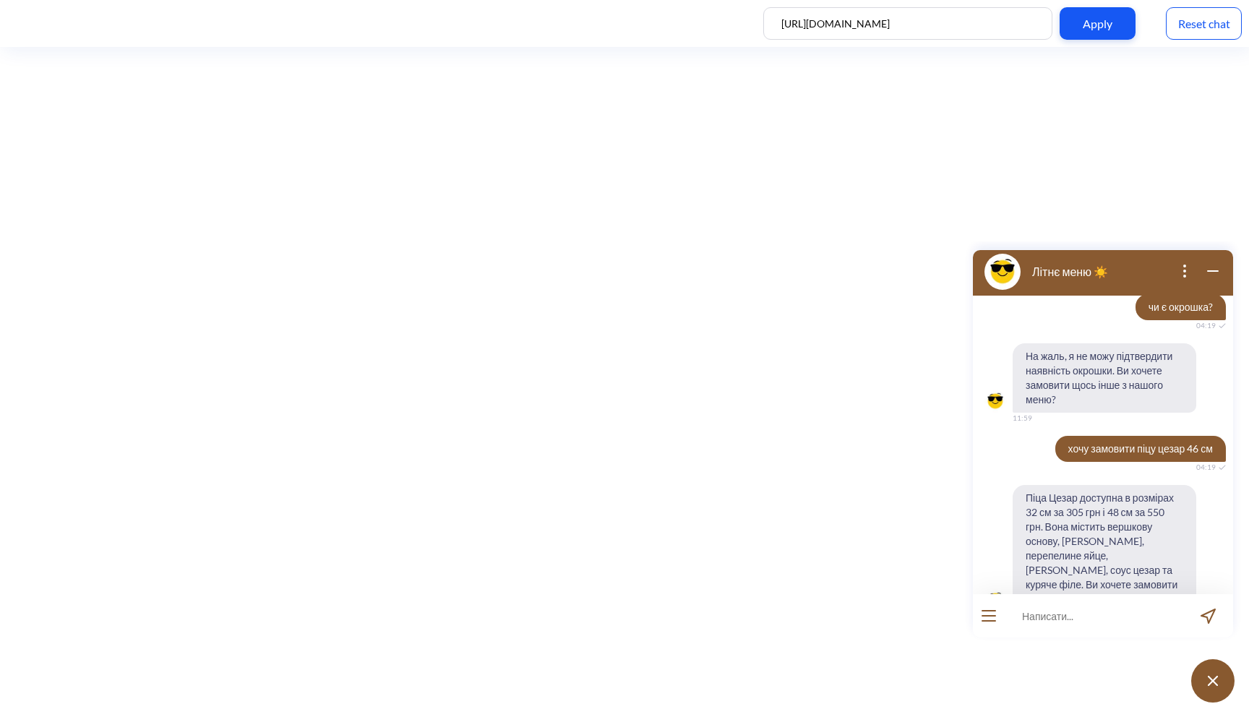
scroll to position [990, 0]
click at [992, 611] on icon "open menu" at bounding box center [988, 611] width 13 height 0
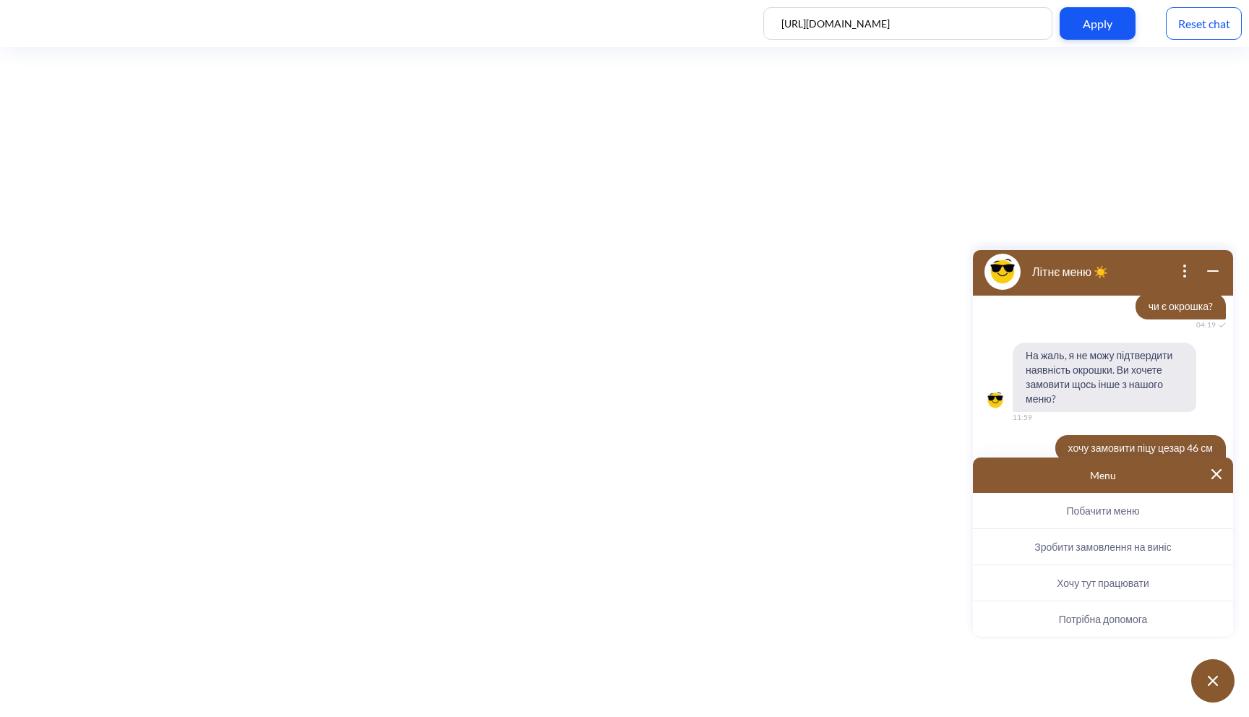
click at [1110, 587] on span "Хочу тут працювати" at bounding box center [1103, 583] width 93 height 12
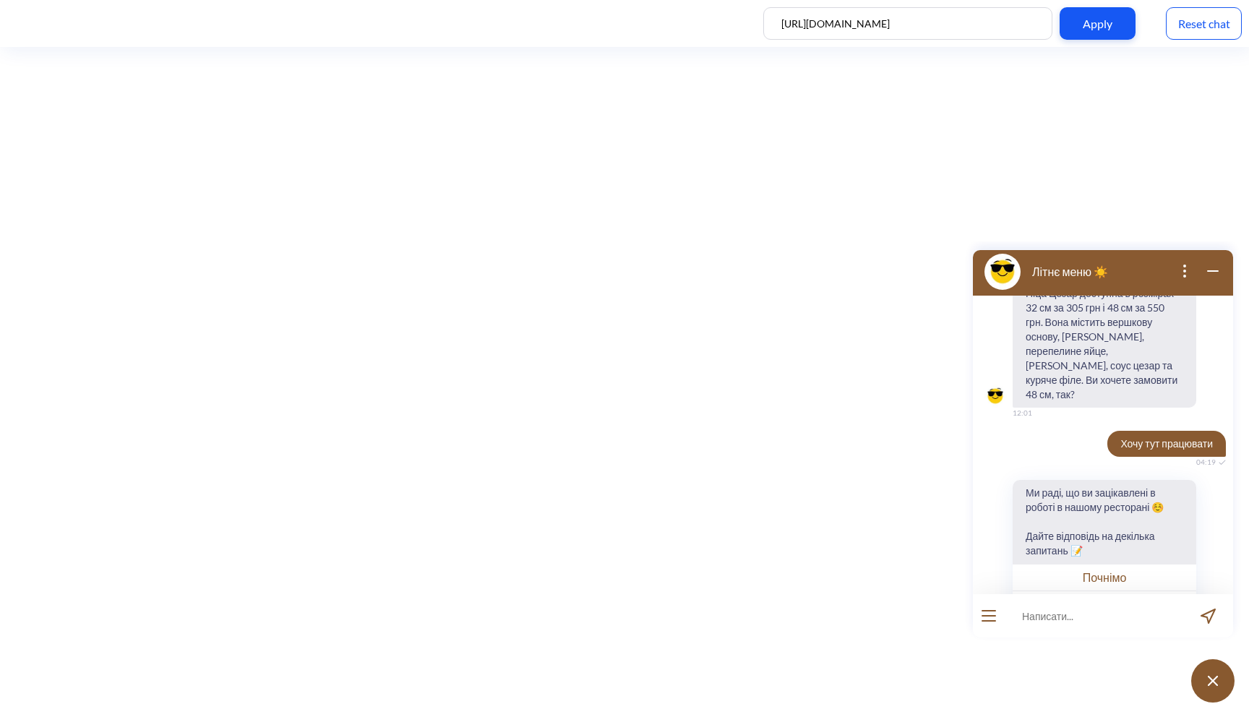
scroll to position [1199, 0]
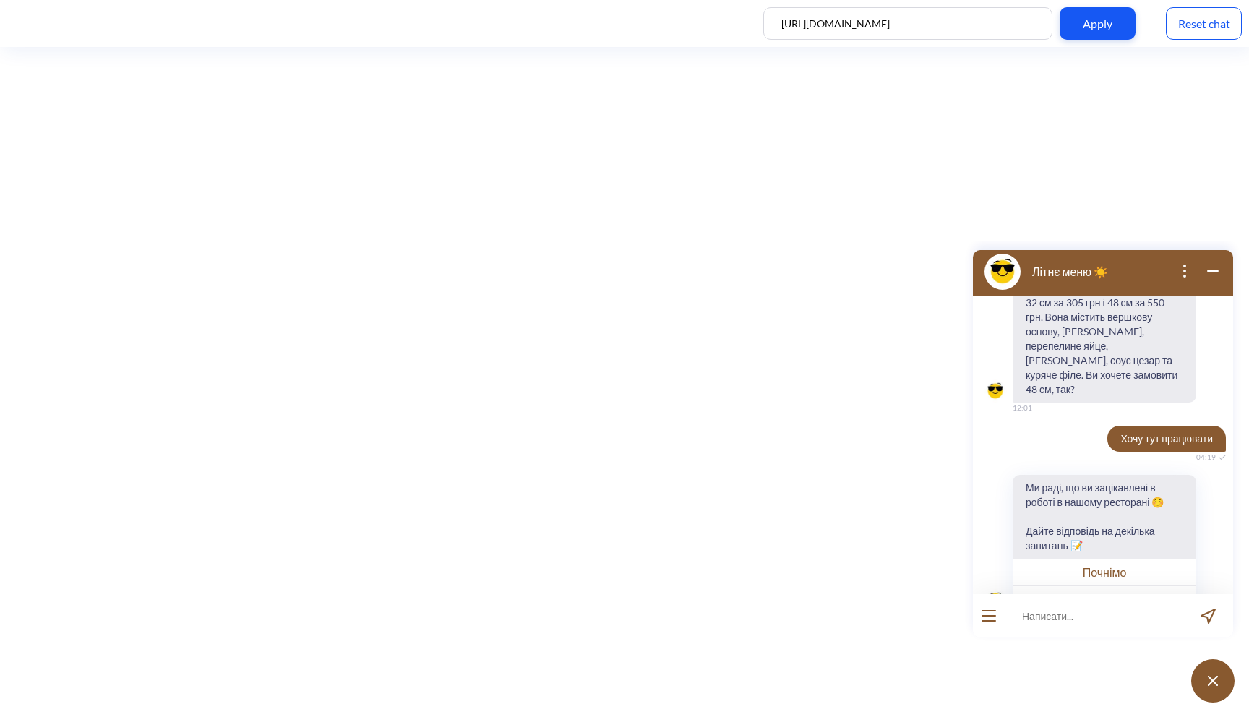
click at [1123, 559] on button "Почнімо" at bounding box center [1105, 572] width 184 height 27
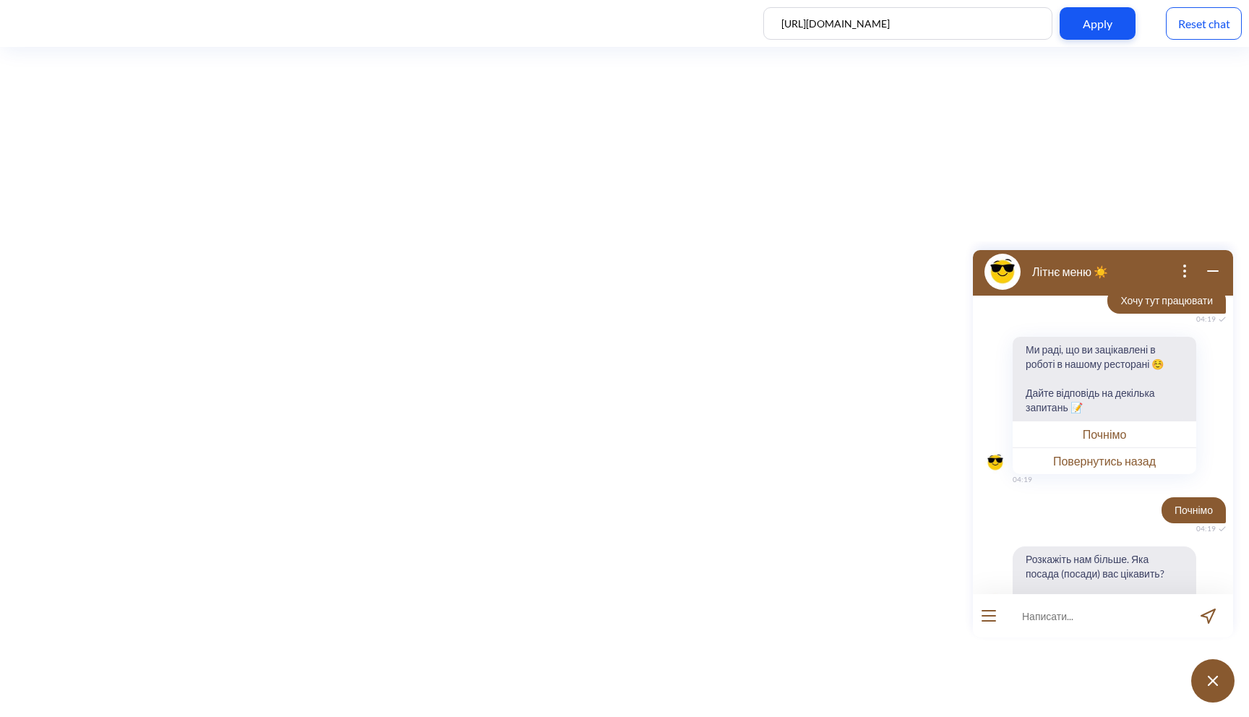
scroll to position [1341, 0]
click at [1204, 31] on div "Reset chat" at bounding box center [1204, 23] width 76 height 33
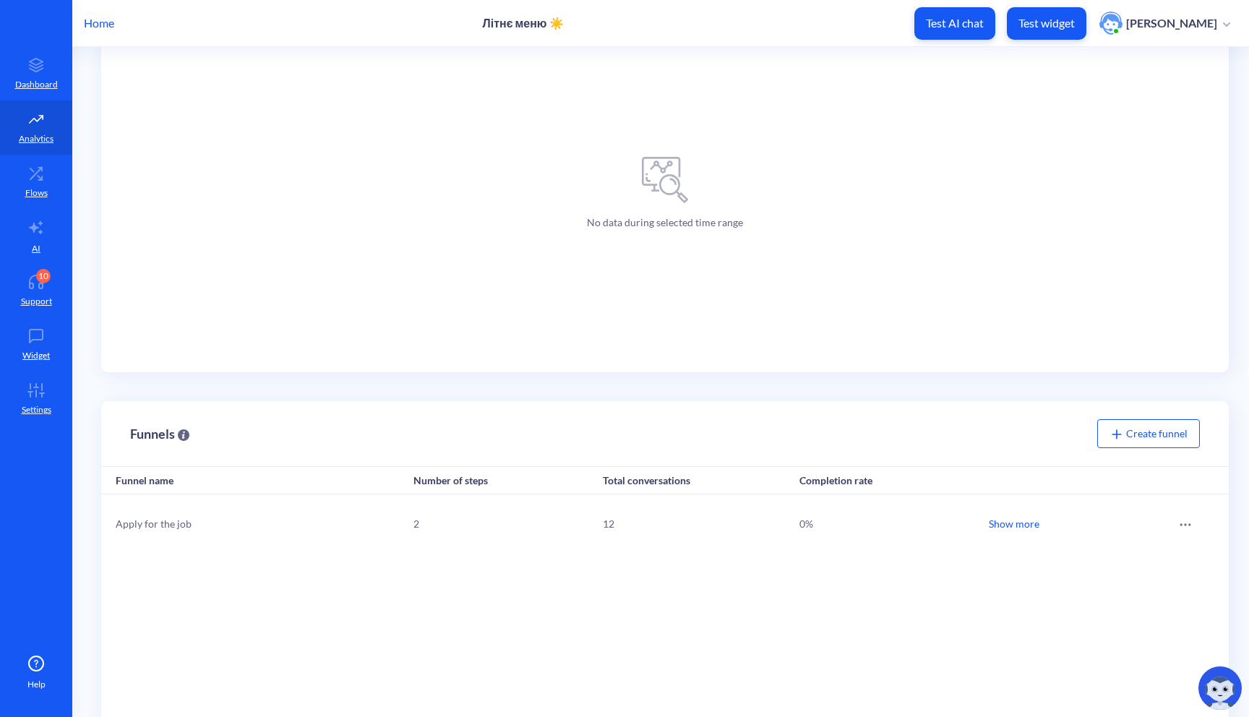
scroll to position [219, 0]
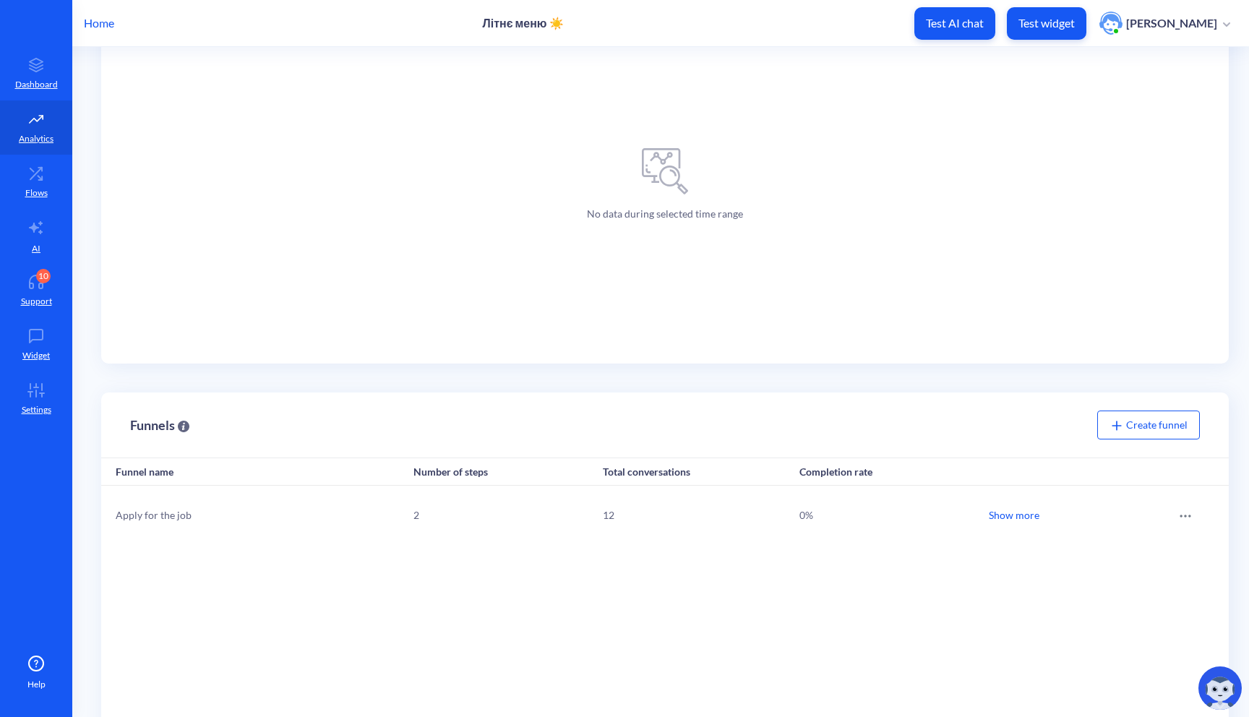
click at [1013, 522] on div "Show more" at bounding box center [1014, 514] width 51 height 15
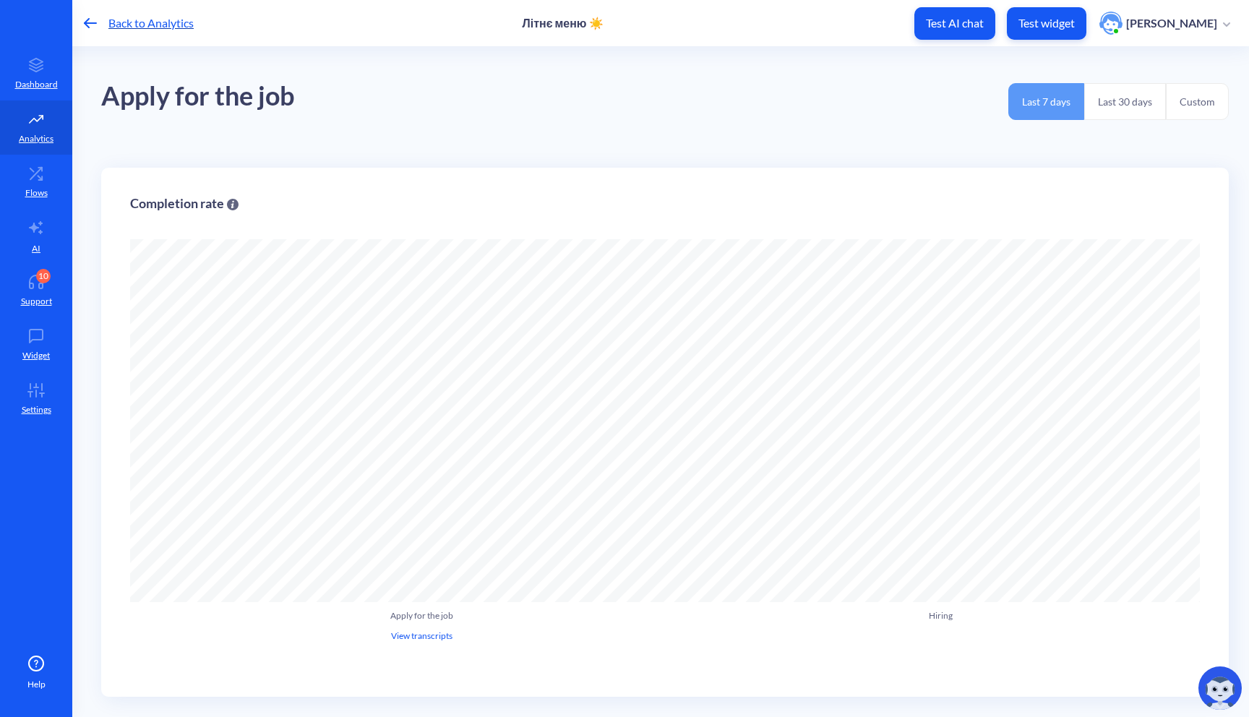
scroll to position [717, 1249]
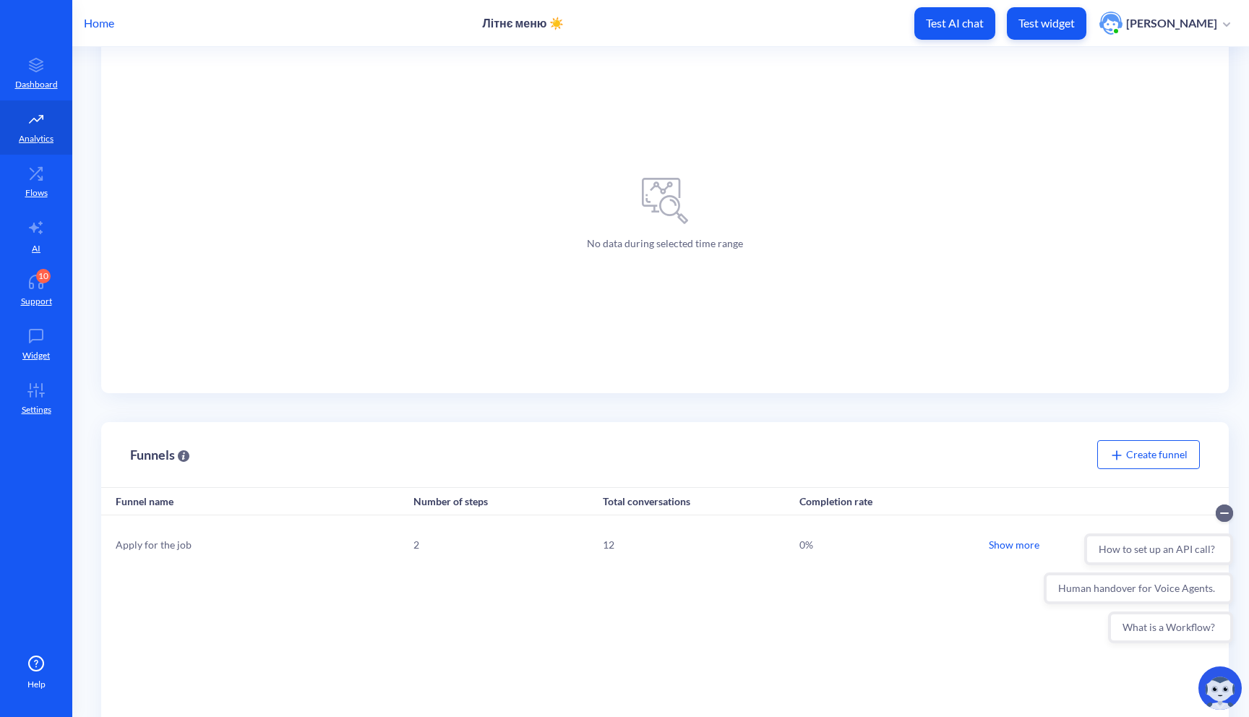
scroll to position [278, 0]
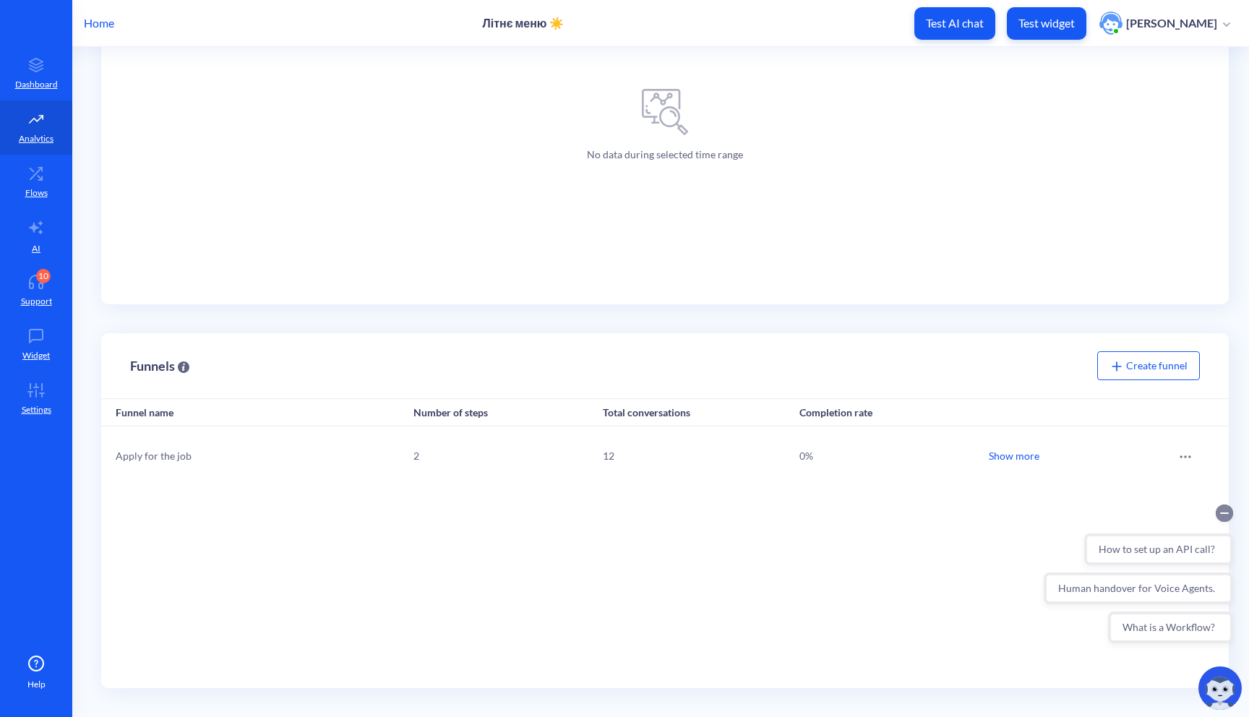
click at [1225, 521] on circle "Collapse conversation starters" at bounding box center [1224, 513] width 17 height 17
click at [1186, 452] on icon at bounding box center [1185, 457] width 14 height 14
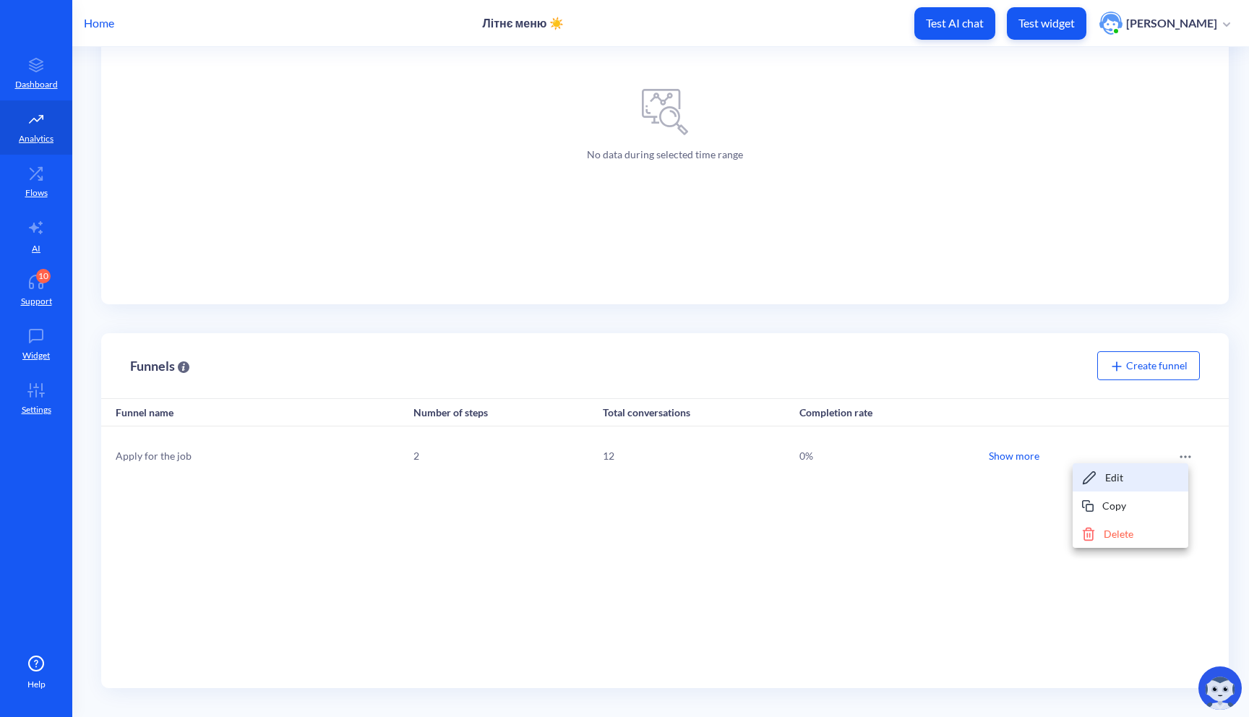
click at [1158, 481] on div "Edit" at bounding box center [1131, 477] width 116 height 28
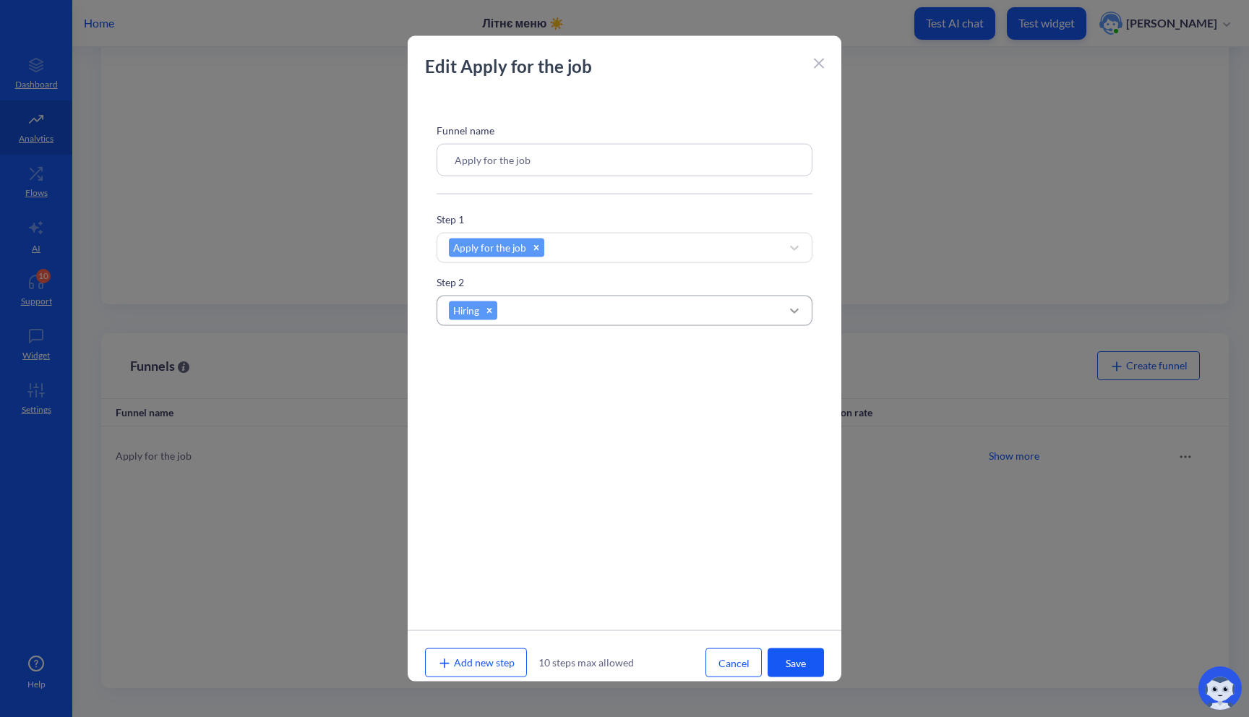
click at [790, 312] on icon at bounding box center [794, 311] width 9 height 5
click at [781, 312] on div at bounding box center [794, 311] width 26 height 26
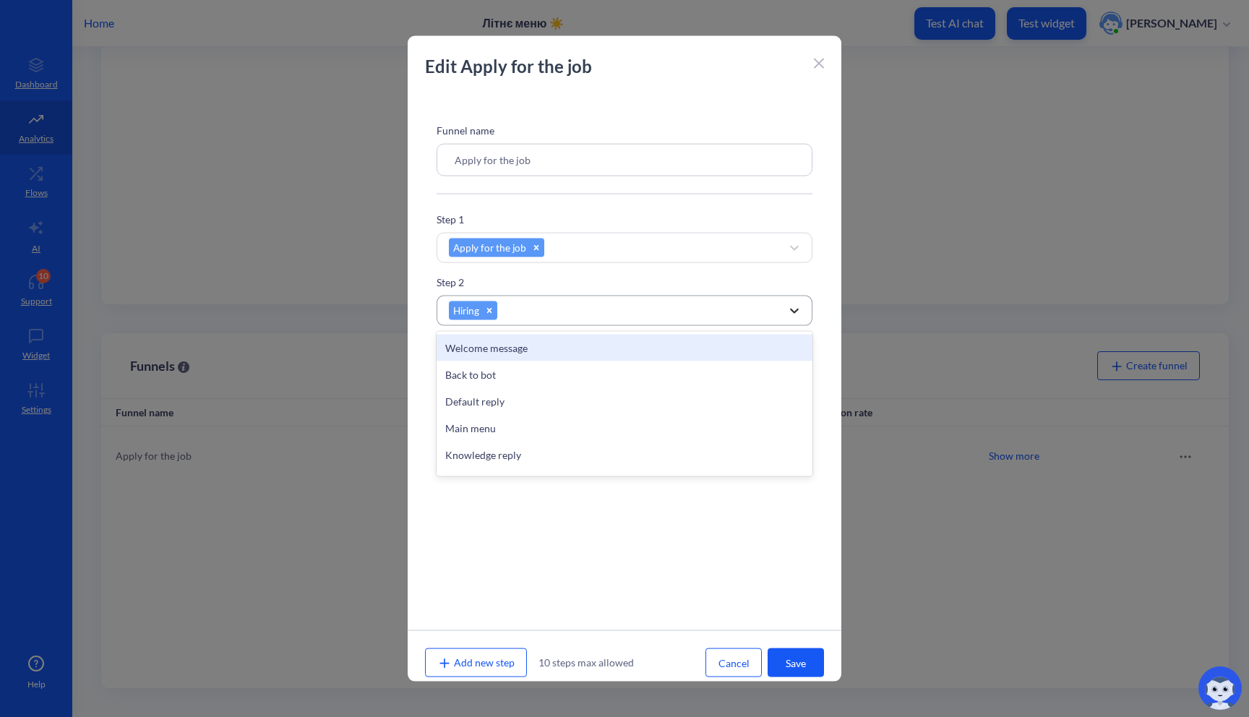
click at [781, 312] on div at bounding box center [794, 311] width 26 height 26
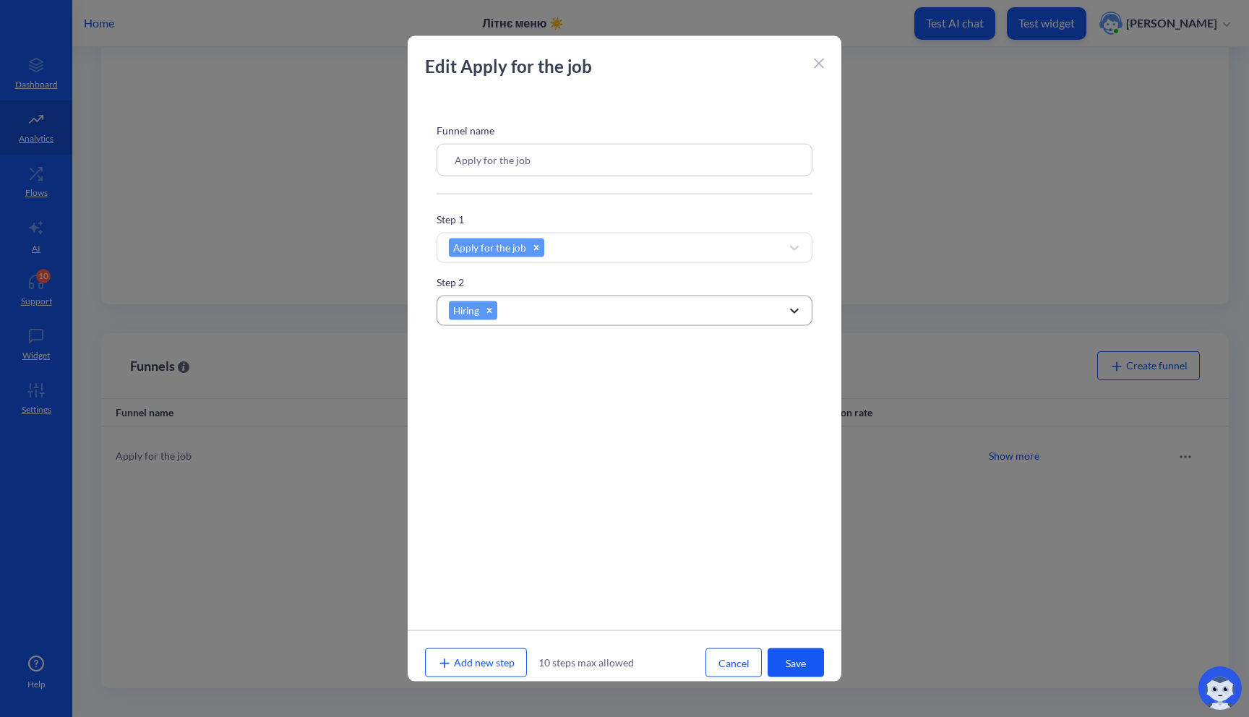
click at [781, 315] on div at bounding box center [794, 311] width 26 height 26
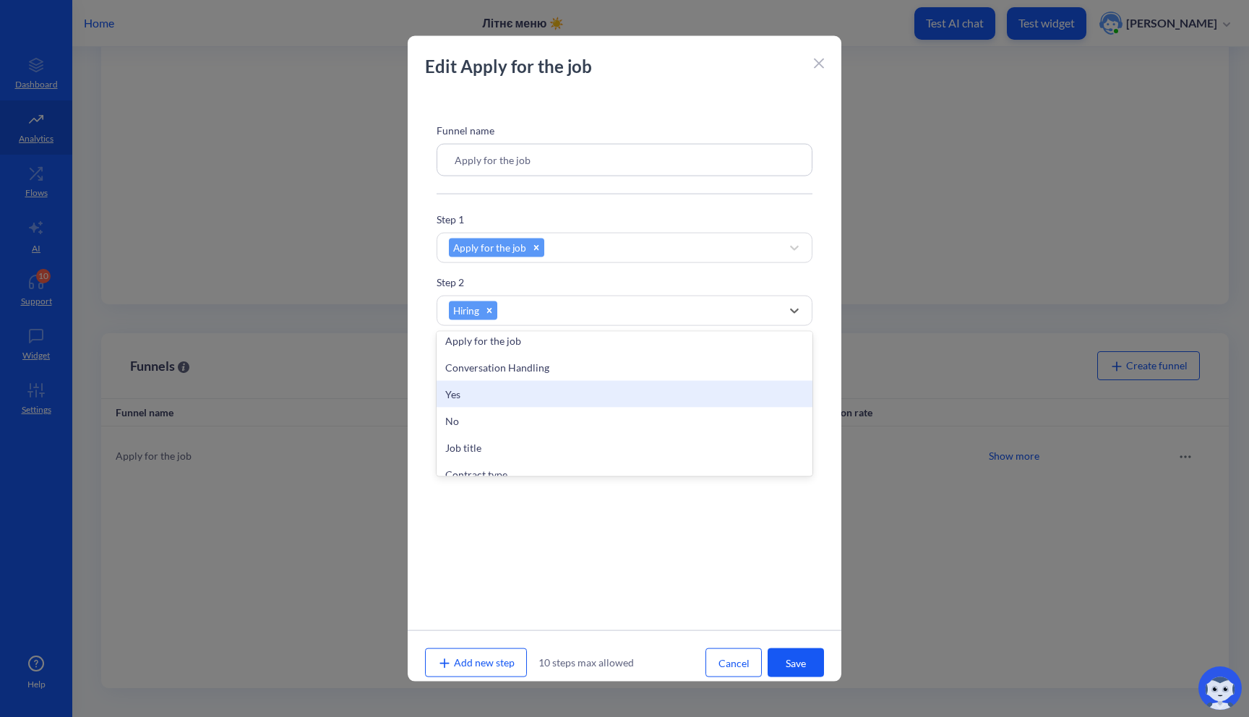
click at [682, 400] on div "Yes" at bounding box center [625, 394] width 376 height 27
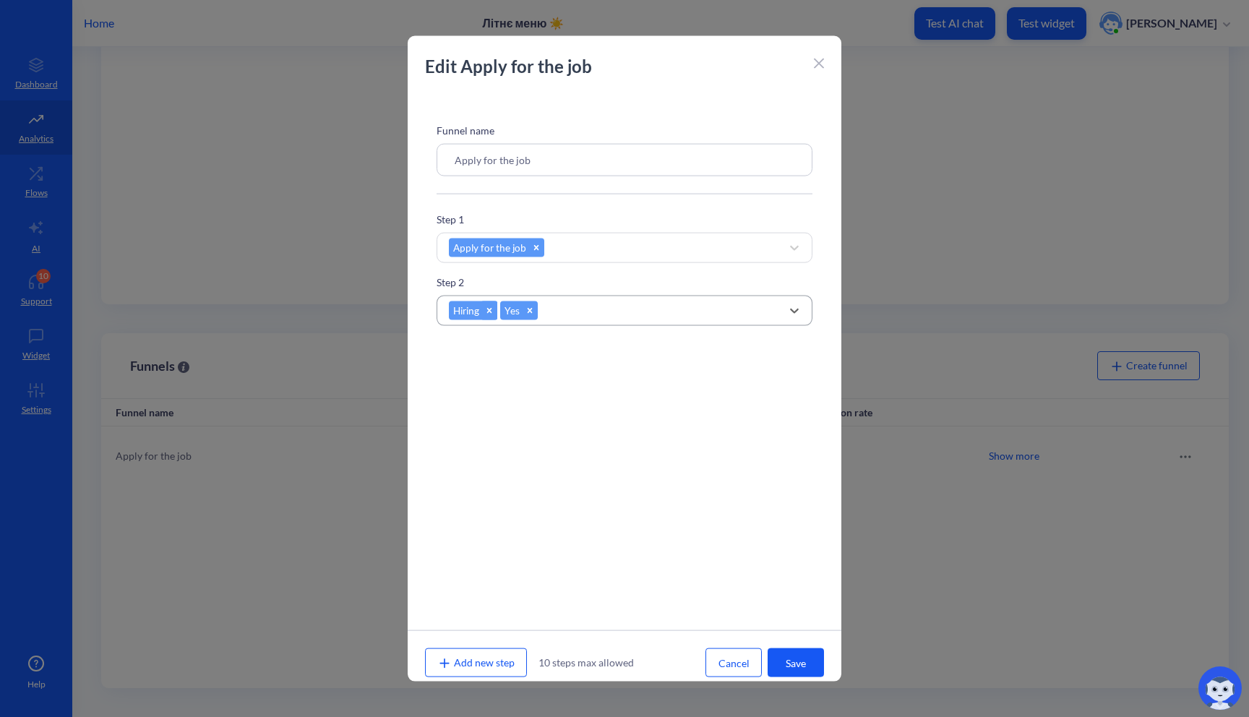
click at [491, 311] on icon at bounding box center [489, 311] width 10 height 10
click at [803, 661] on button "Save" at bounding box center [796, 662] width 56 height 29
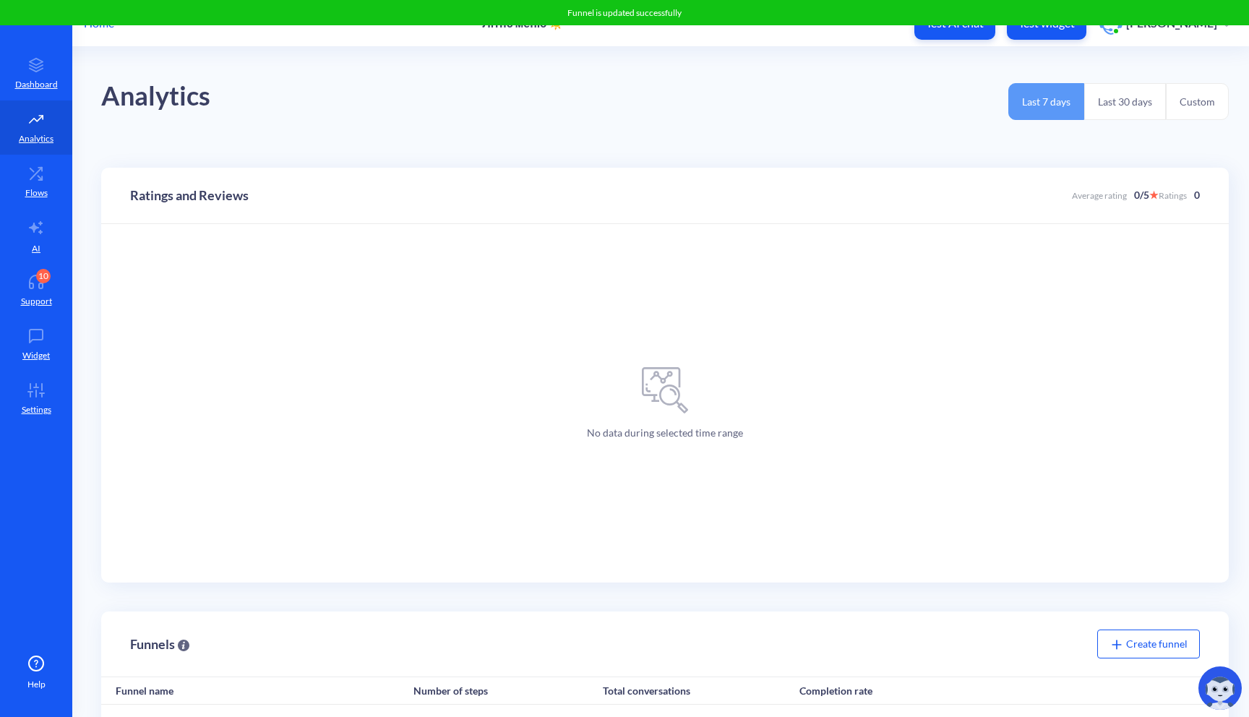
scroll to position [278, 0]
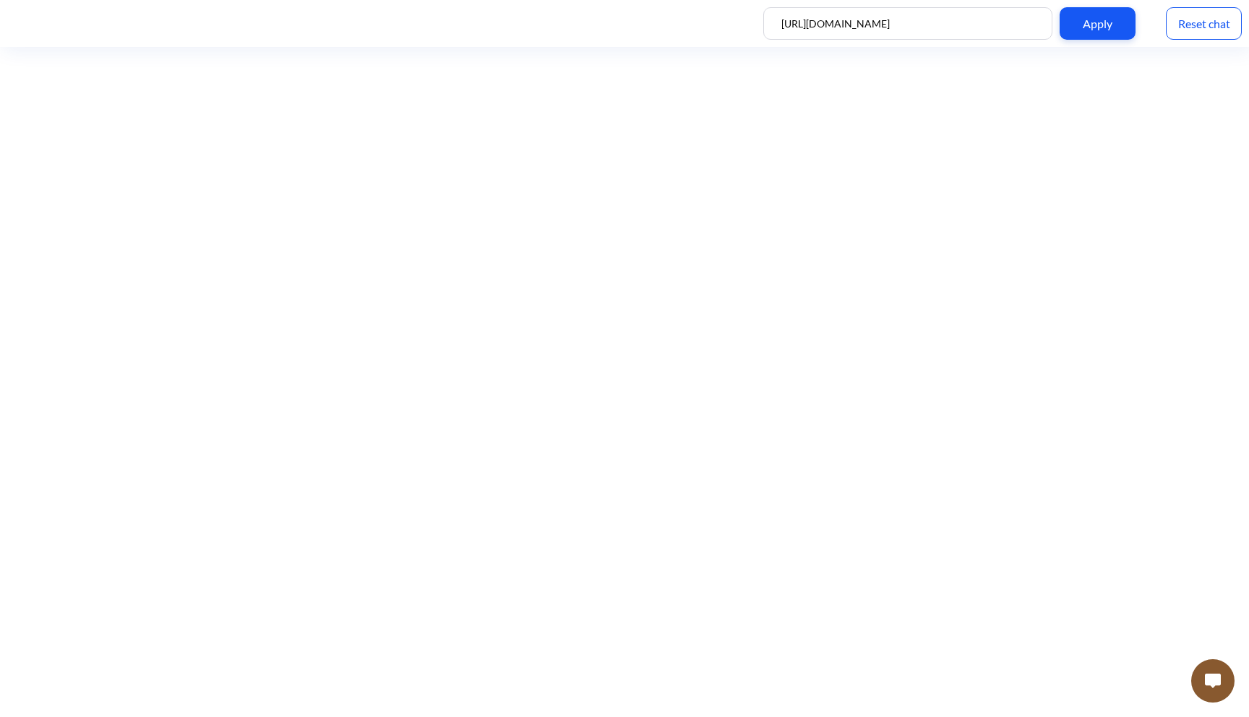
click at [1212, 693] on button at bounding box center [1212, 680] width 43 height 43
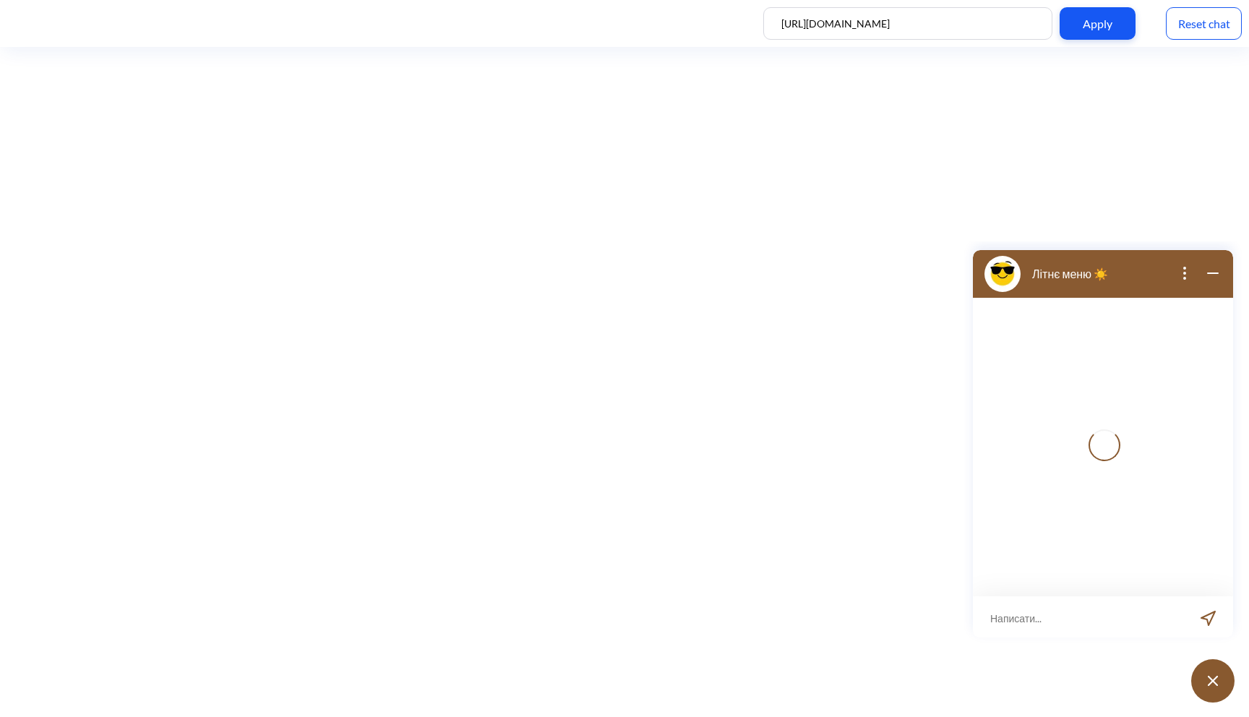
scroll to position [2, 0]
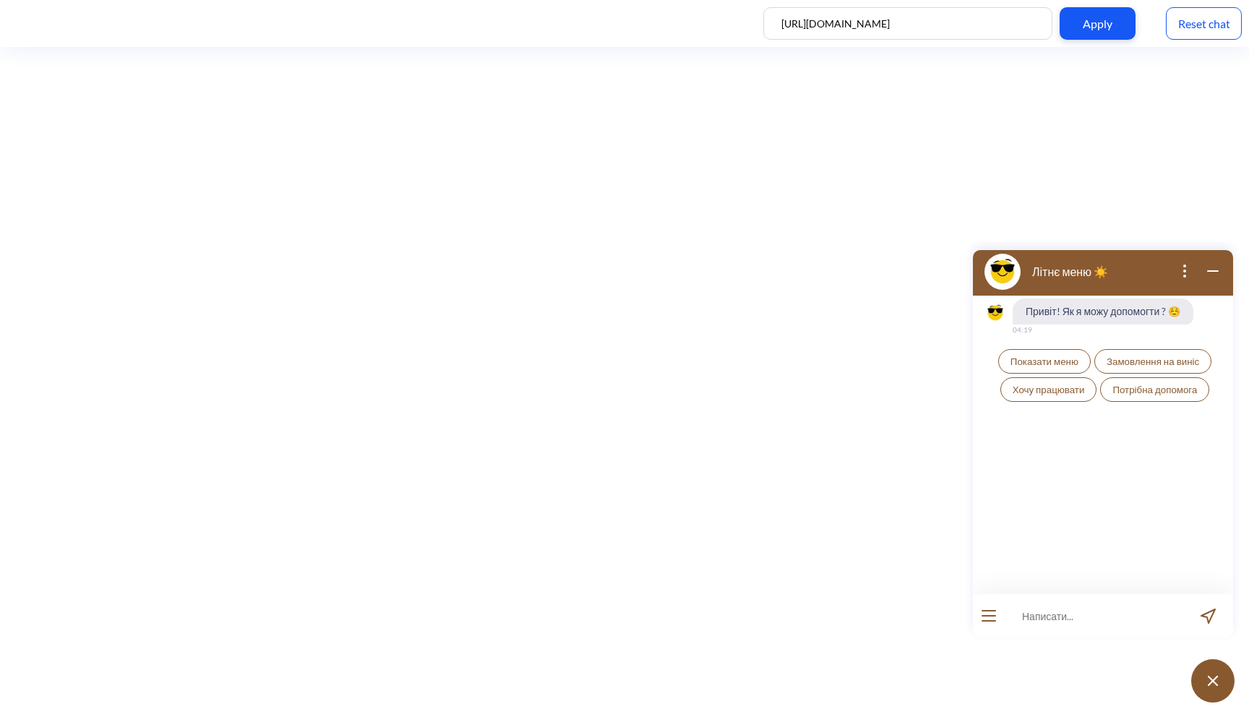
click at [1051, 393] on span "Хочу працювати" at bounding box center [1049, 390] width 72 height 12
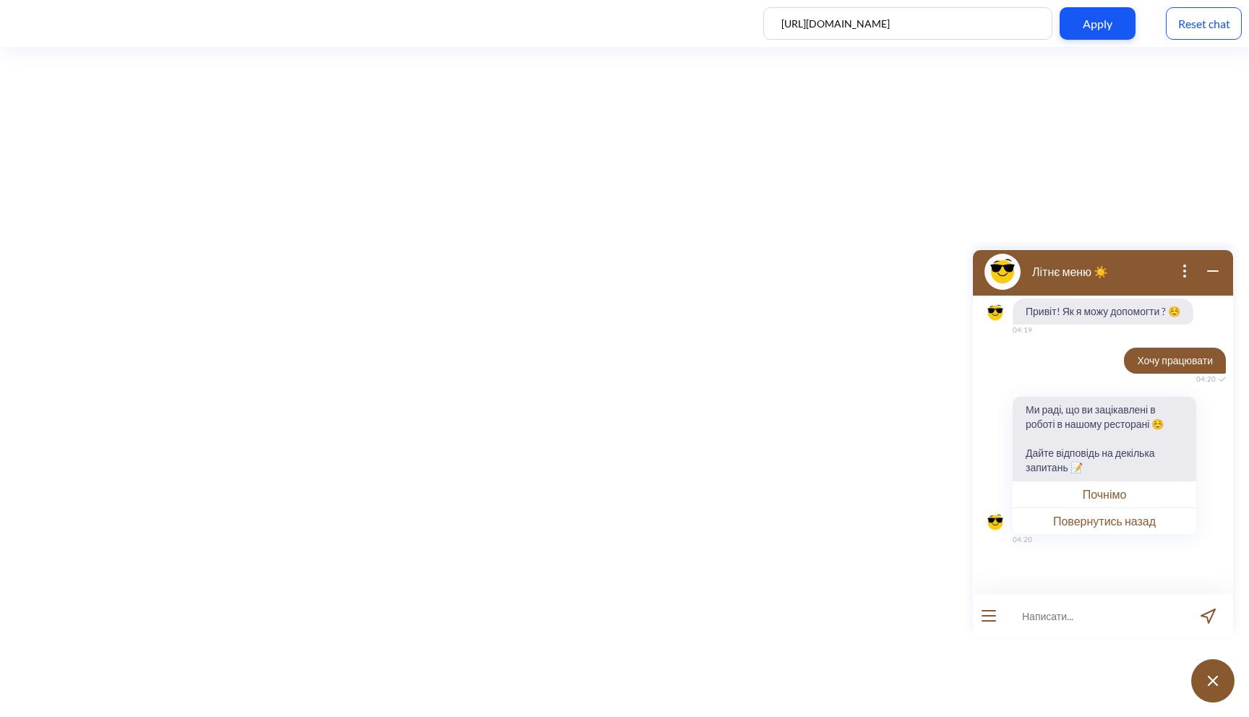
click at [1107, 500] on button "Почнімо" at bounding box center [1105, 494] width 184 height 27
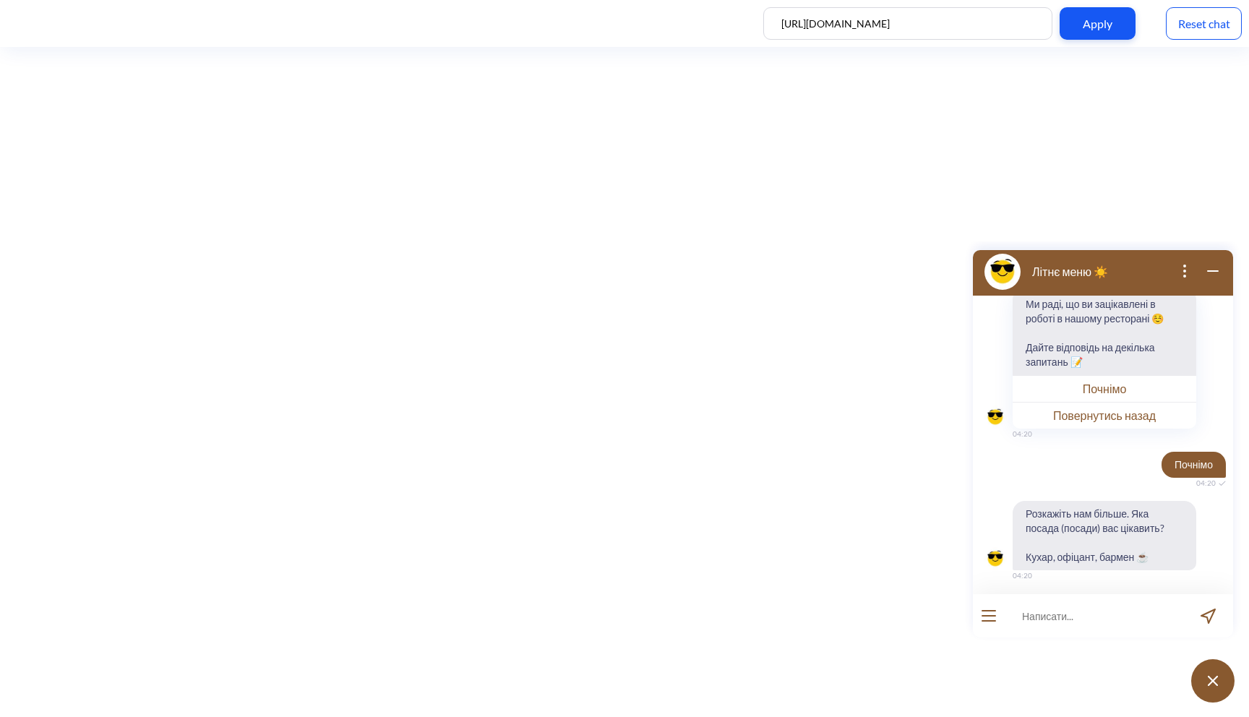
scroll to position [108, 0]
click at [1191, 27] on div "Reset chat" at bounding box center [1204, 23] width 76 height 33
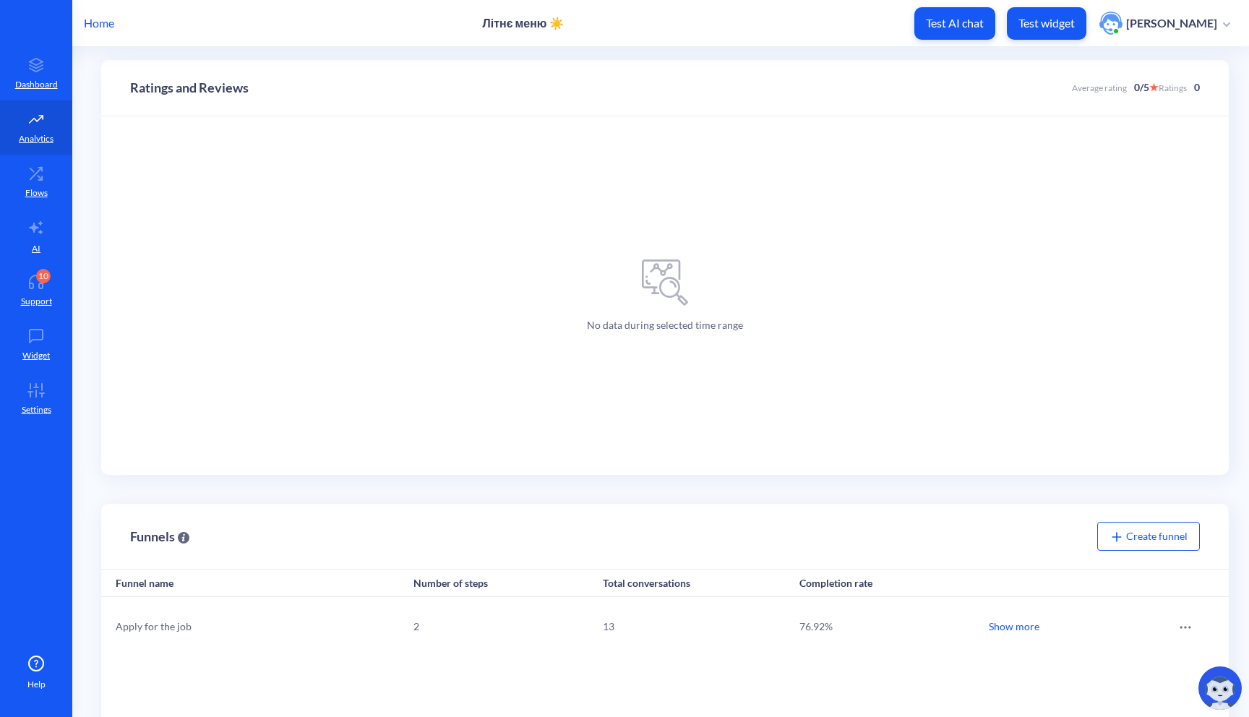
scroll to position [278, 0]
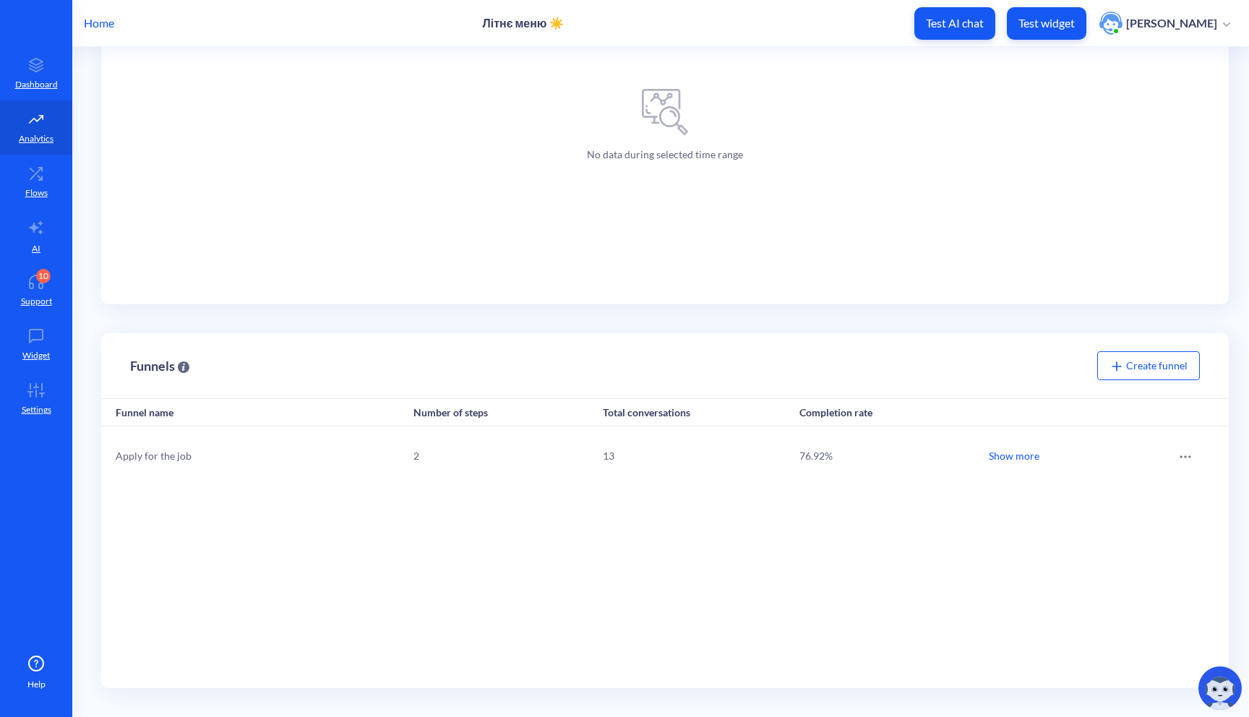
click at [832, 408] on div "Completion rate" at bounding box center [835, 412] width 73 height 12
click at [1019, 457] on div "Show more" at bounding box center [1014, 455] width 51 height 15
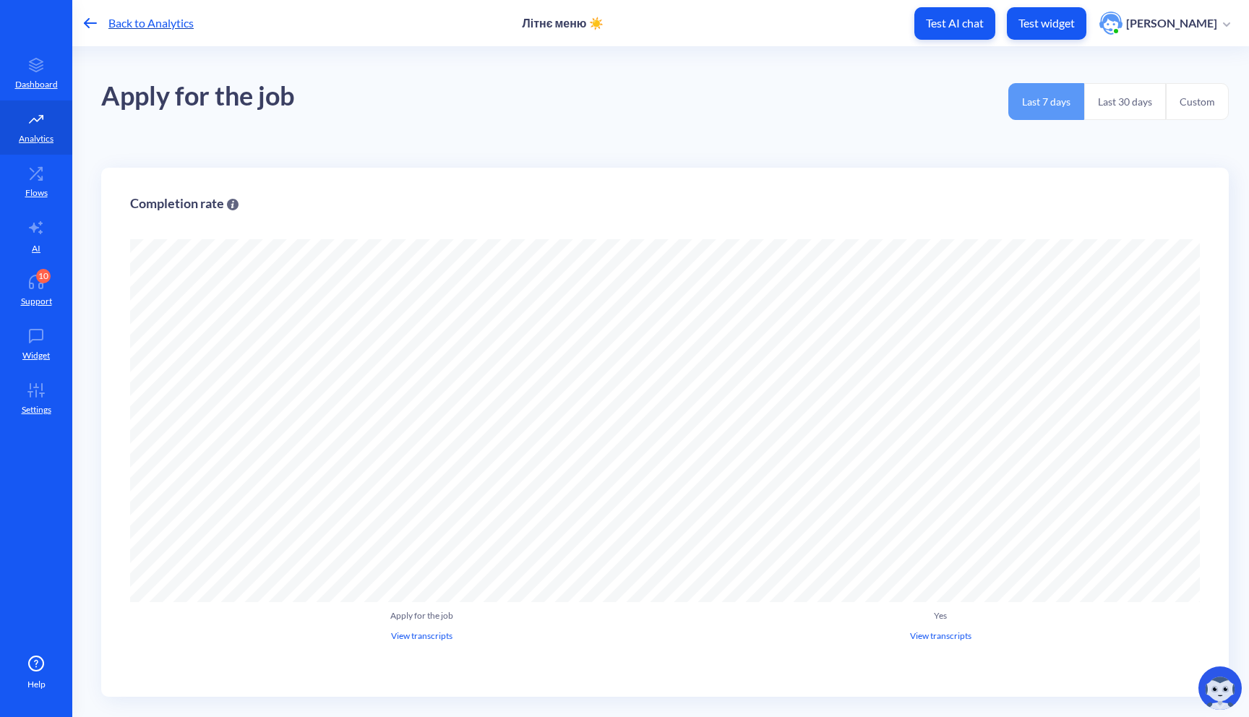
scroll to position [717, 1249]
click at [1221, 509] on circle "Collapse conversation starters" at bounding box center [1224, 513] width 17 height 17
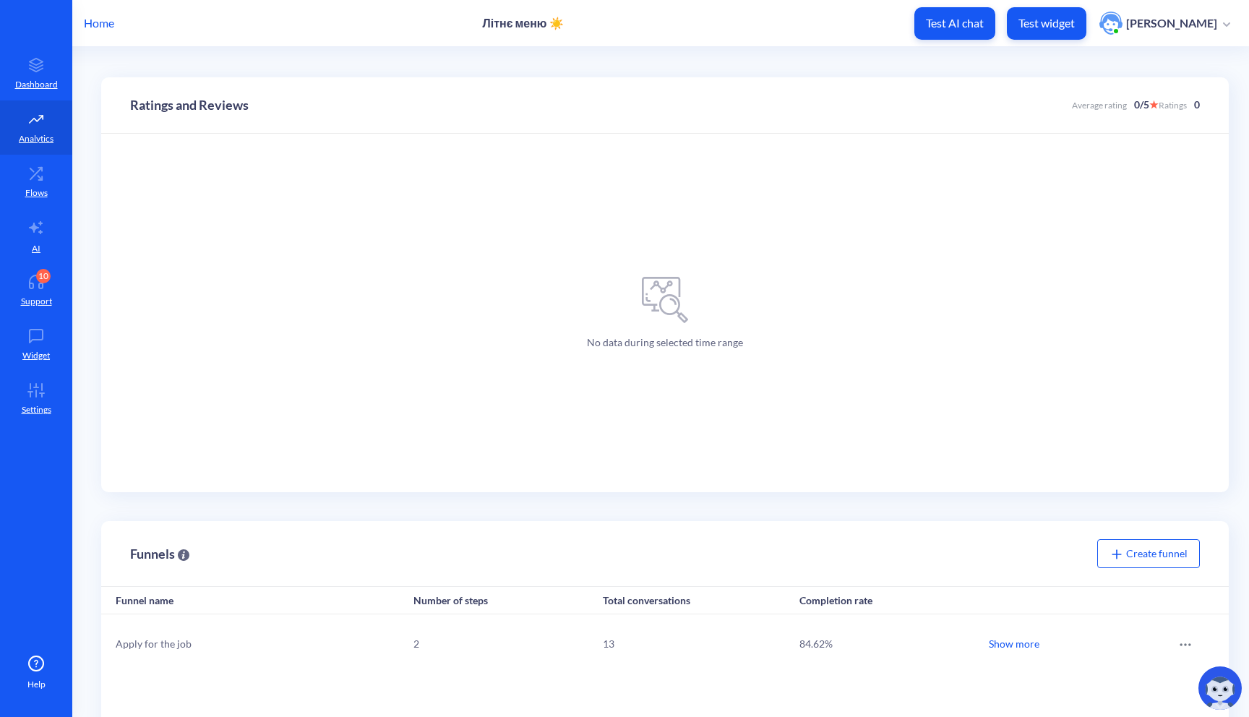
scroll to position [278, 0]
